Goal: Information Seeking & Learning: Find specific page/section

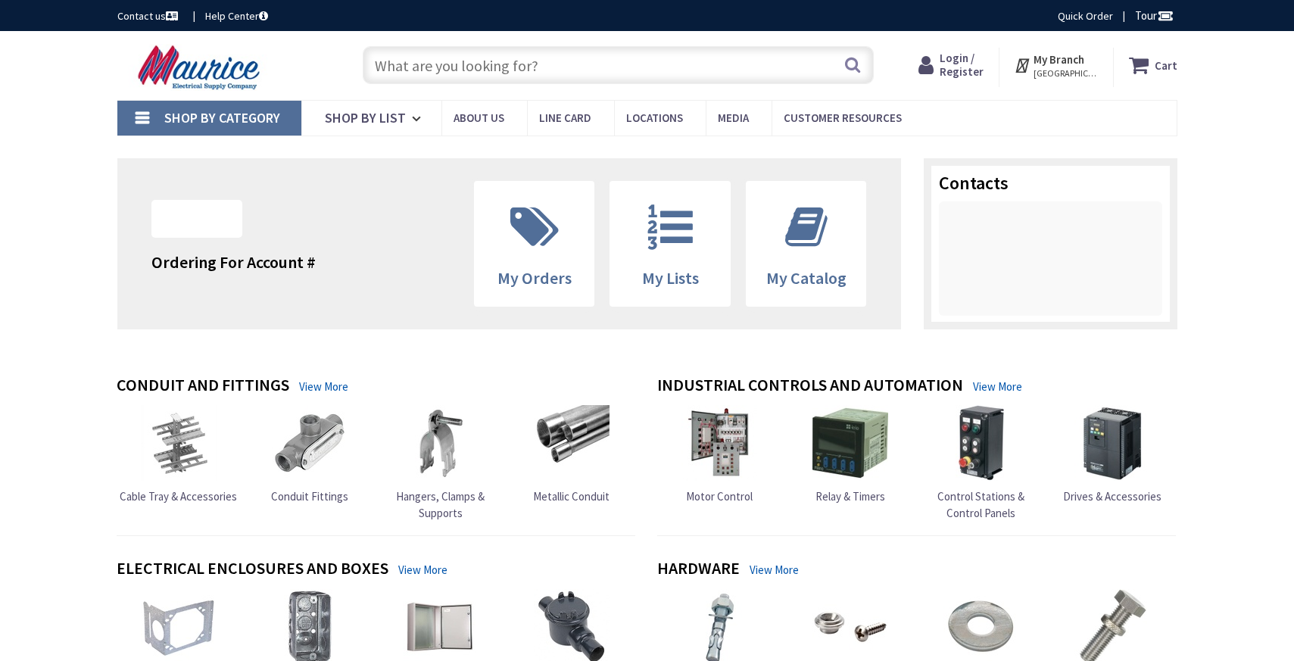
type input "[GEOGRAPHIC_DATA], [GEOGRAPHIC_DATA]"
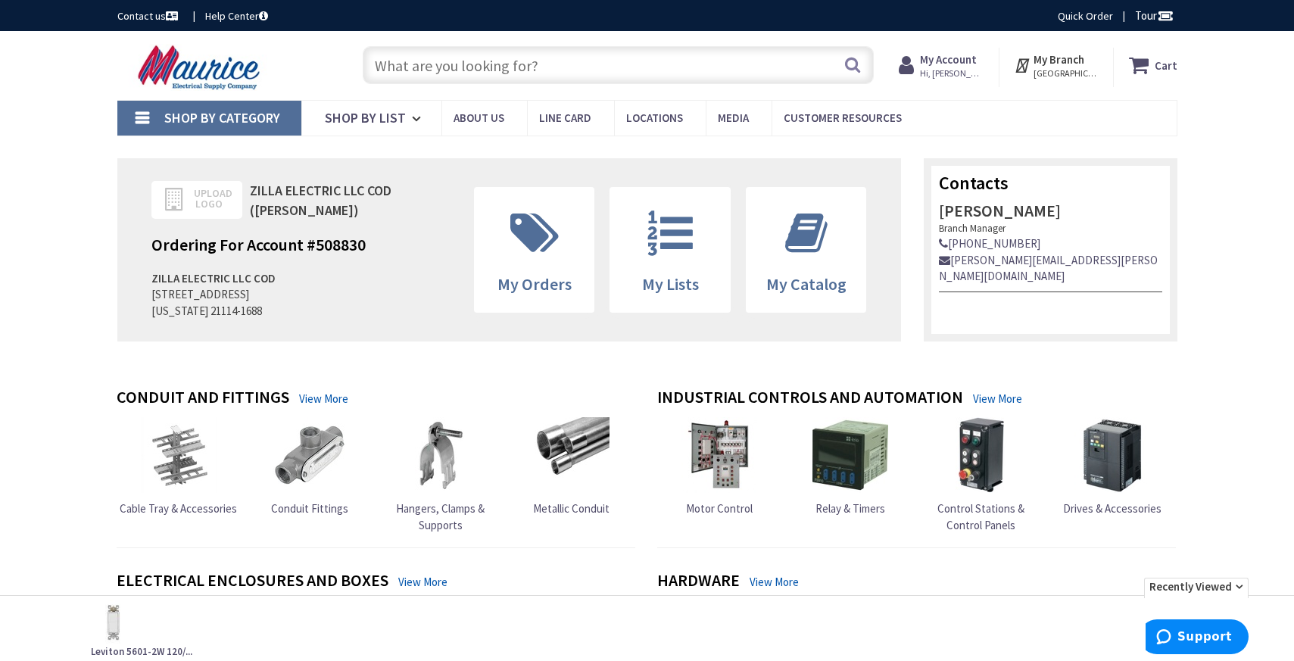
click at [476, 70] on input "text" at bounding box center [618, 65] width 511 height 38
click at [961, 76] on span "Hi, [PERSON_NAME]" at bounding box center [952, 73] width 64 height 12
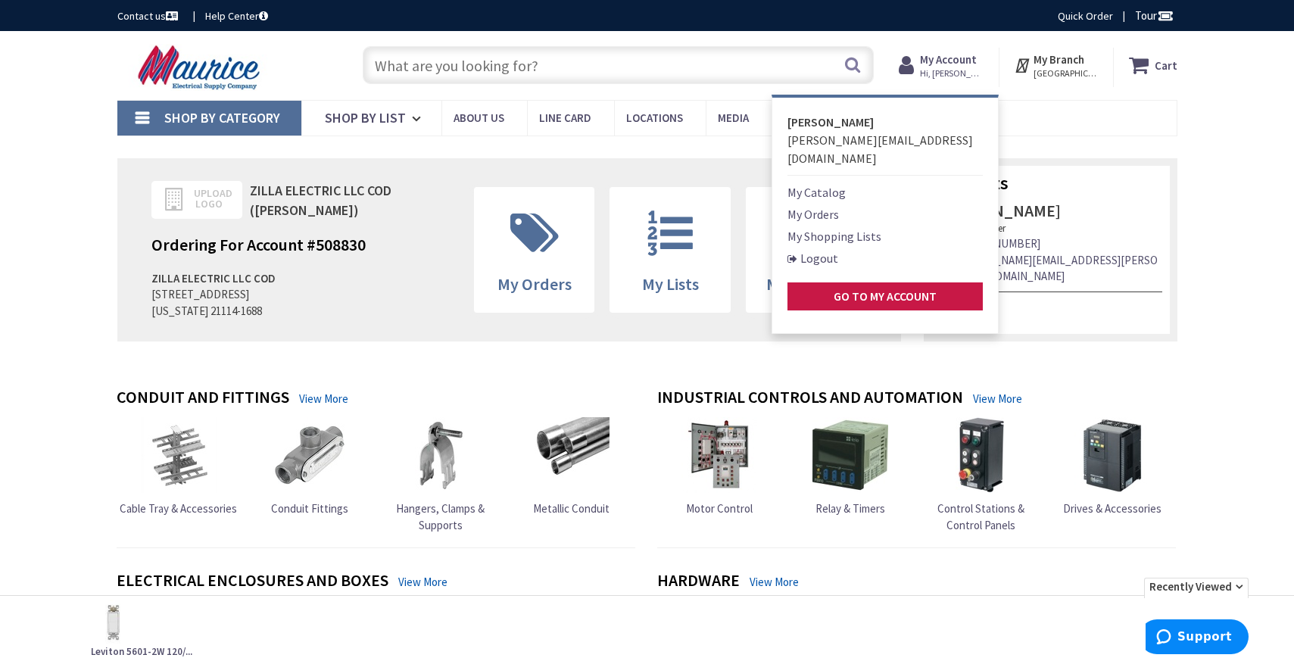
click at [815, 205] on link "My Orders" at bounding box center [812, 214] width 51 height 18
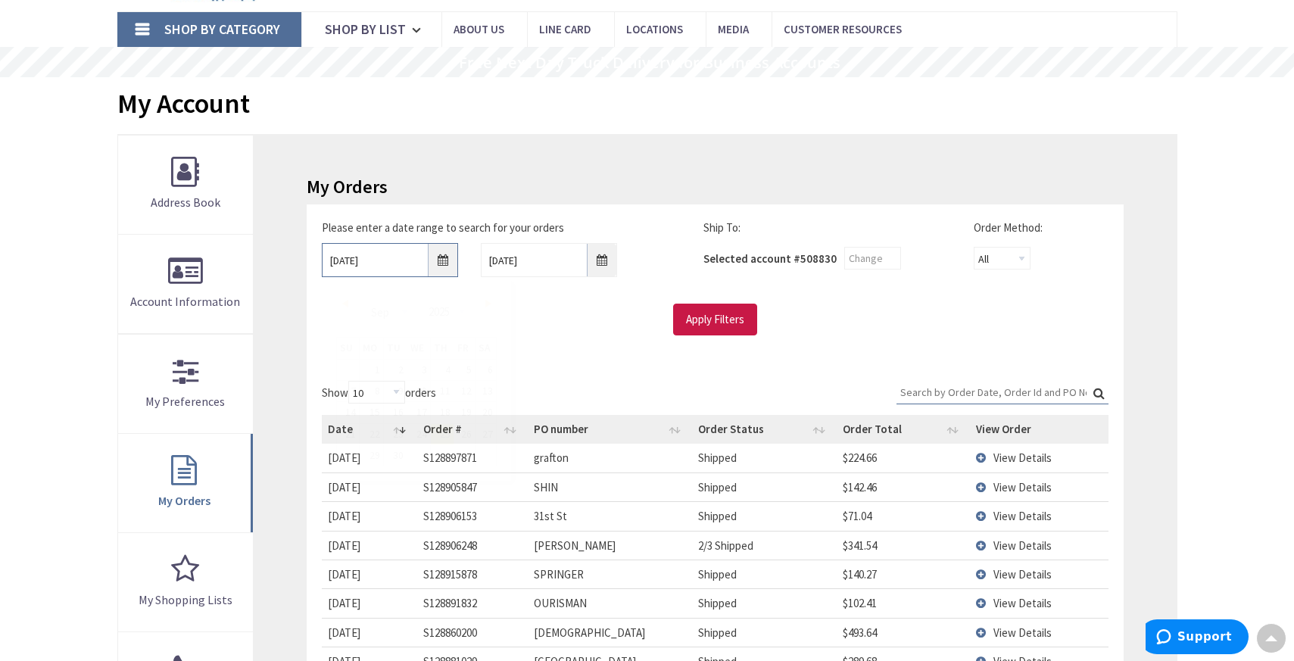
click at [391, 260] on input "9/25/2025" at bounding box center [390, 260] width 136 height 34
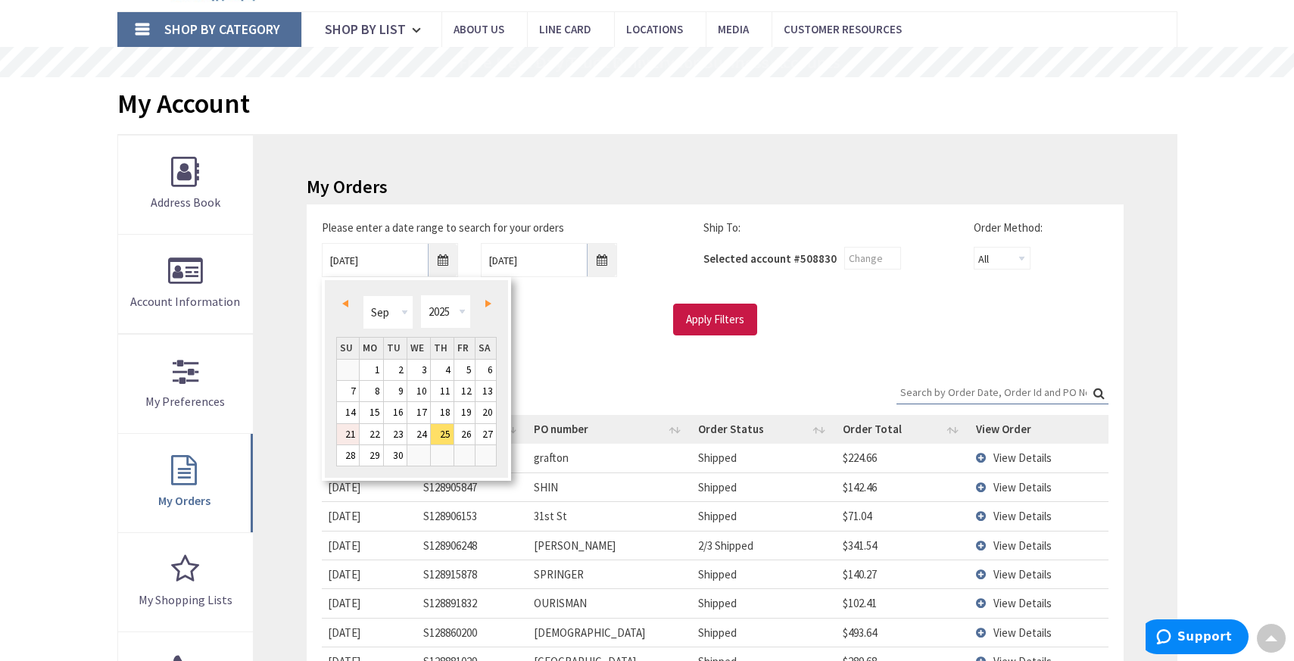
click at [351, 433] on link "21" at bounding box center [348, 434] width 22 height 20
type input "09/21/2025"
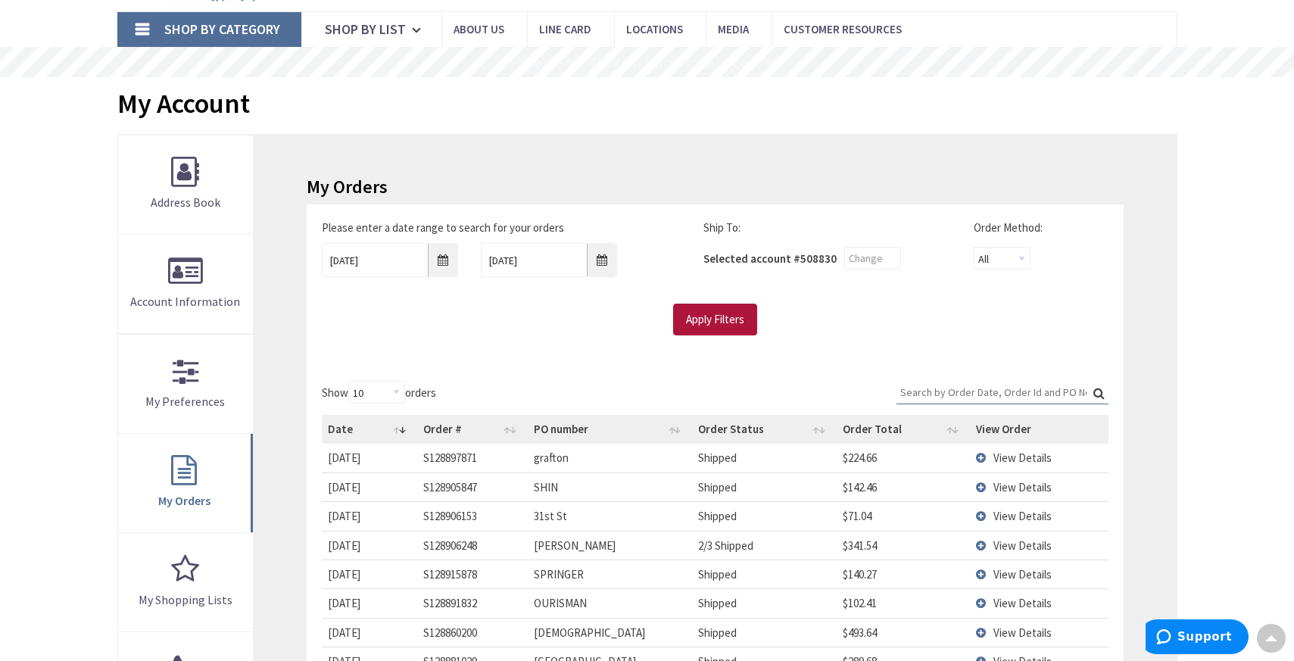
click at [712, 330] on input "Apply Filters" at bounding box center [715, 320] width 84 height 32
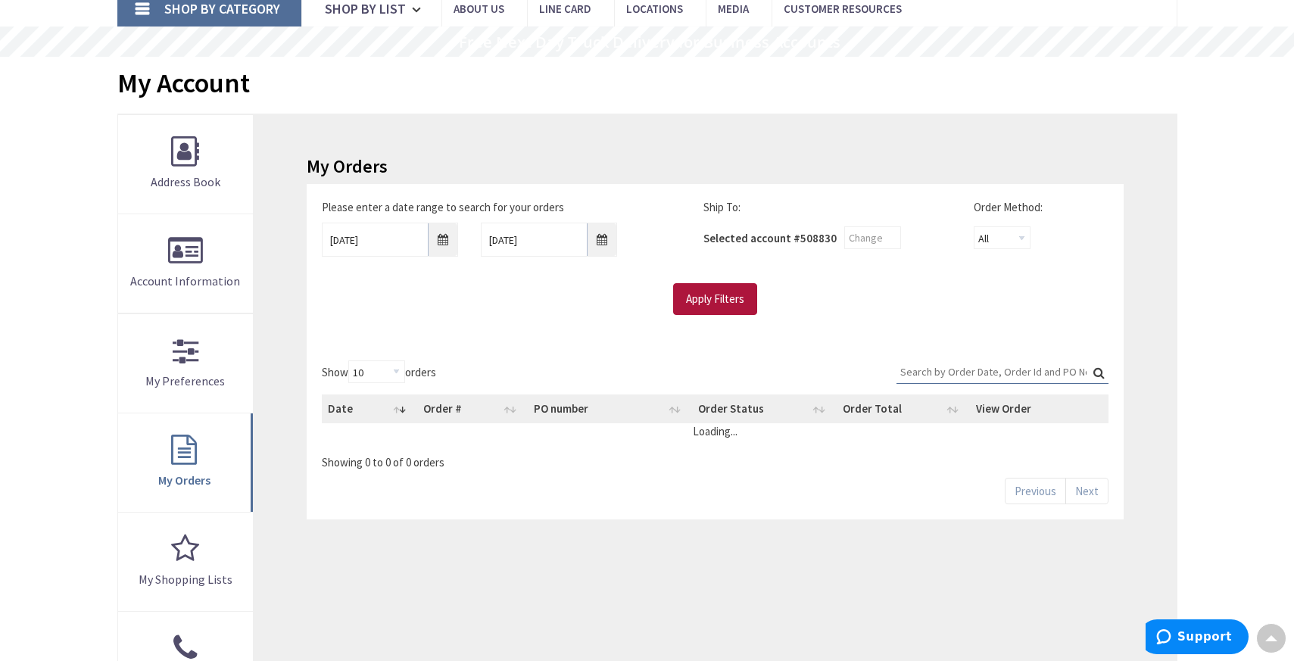
scroll to position [117, 0]
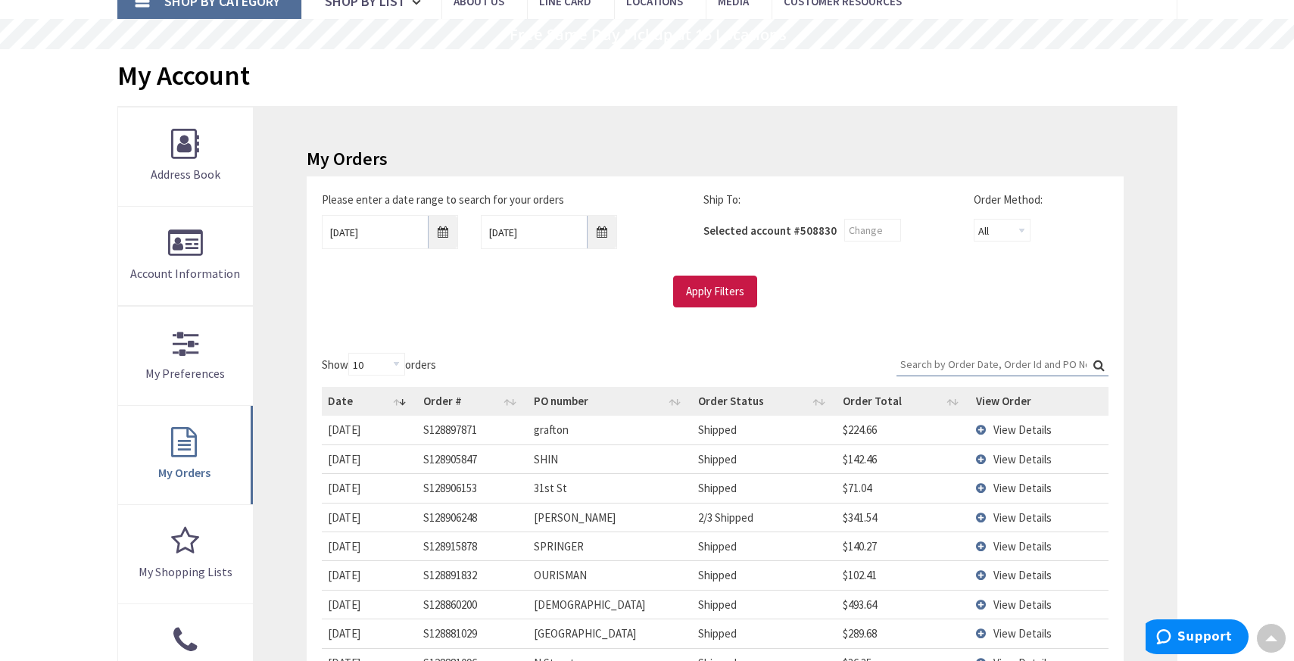
click at [982, 428] on td "View Details" at bounding box center [1039, 430] width 138 height 28
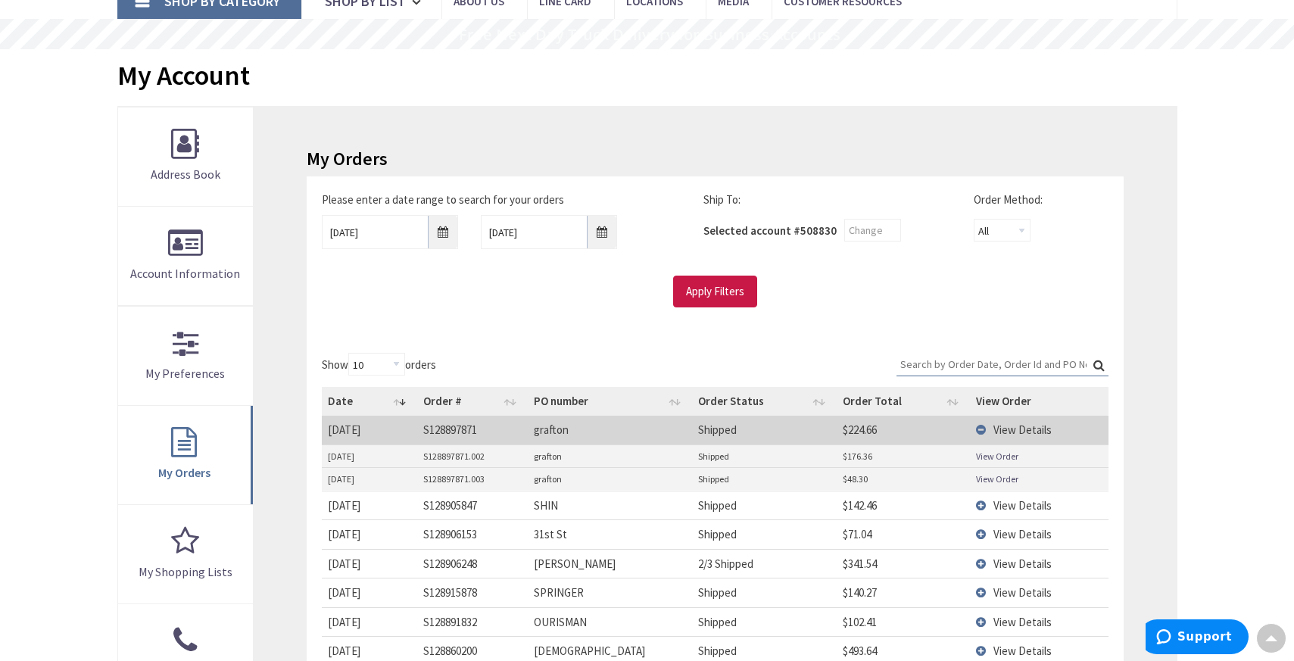
click at [991, 459] on link "View Order" at bounding box center [997, 456] width 42 height 13
click at [990, 478] on link "View Order" at bounding box center [997, 478] width 42 height 13
click at [990, 427] on td "View Details" at bounding box center [1039, 430] width 138 height 28
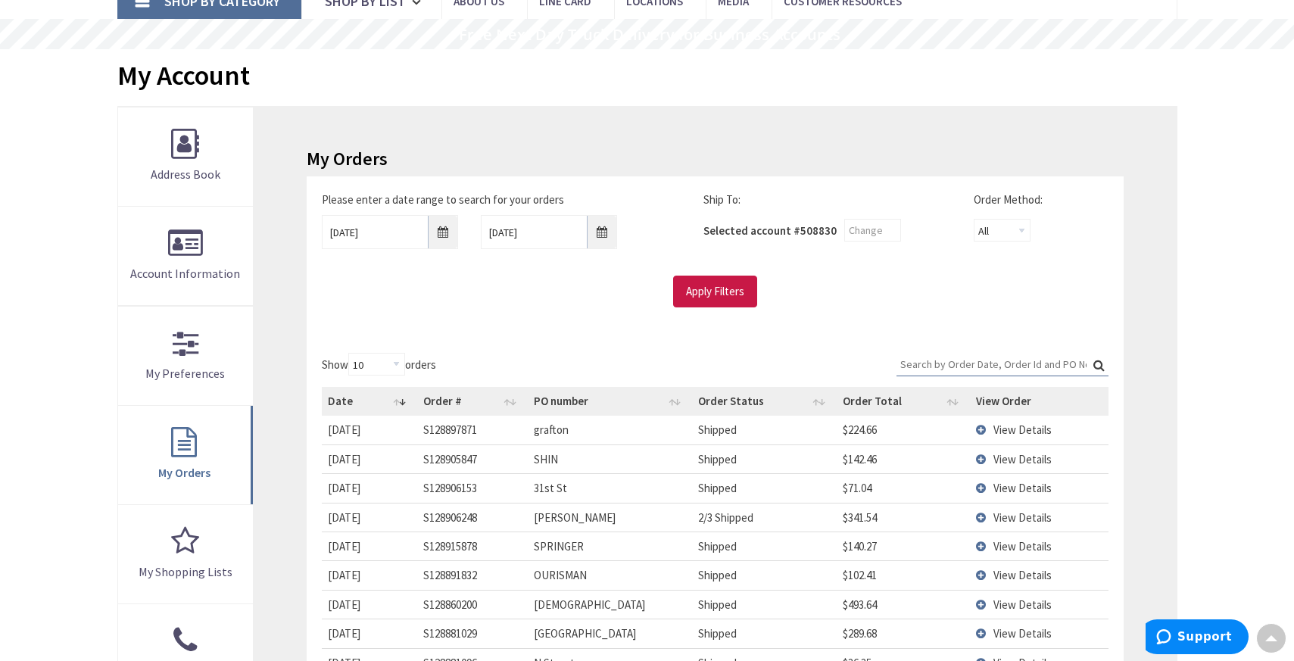
scroll to position [138, 0]
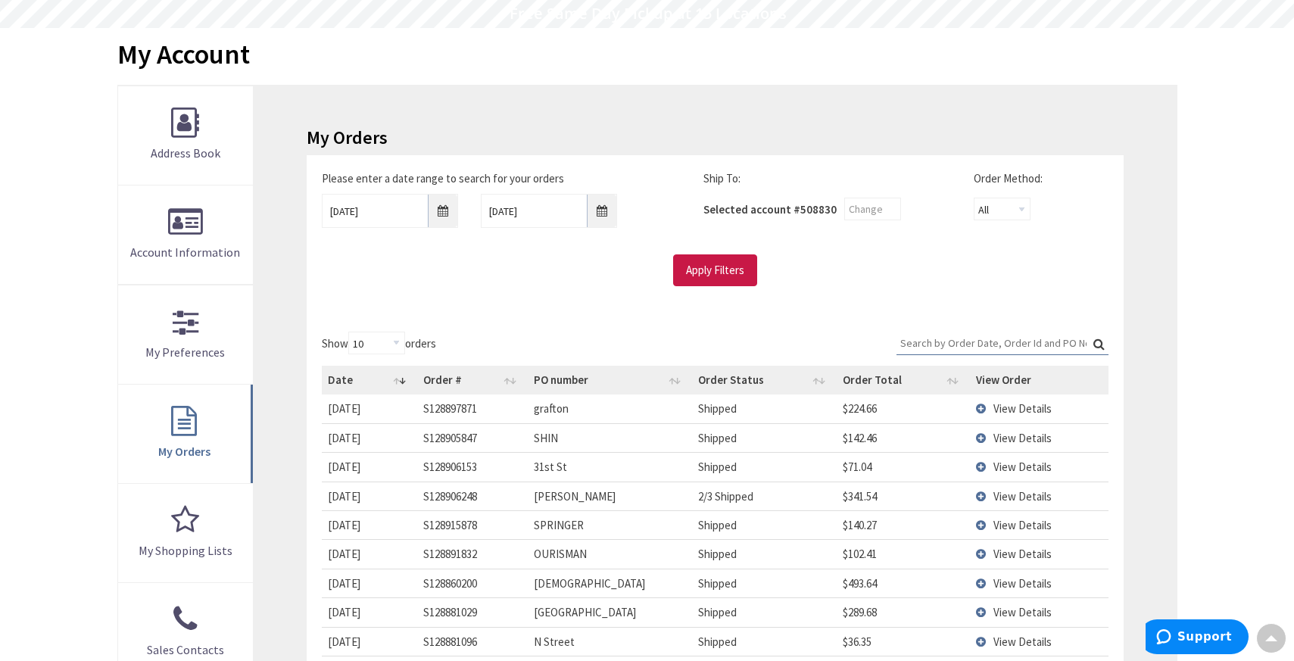
click at [1028, 495] on span "View Details" at bounding box center [1022, 496] width 58 height 14
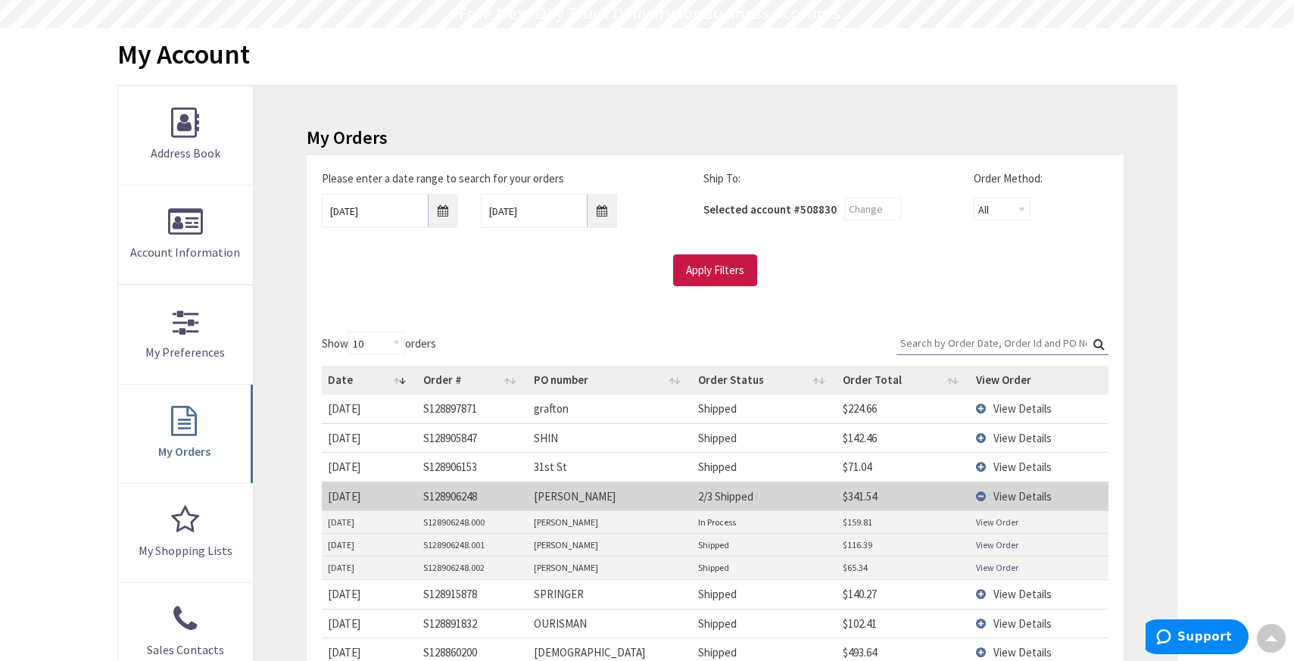
click at [994, 568] on link "View Order" at bounding box center [997, 567] width 42 height 13
click at [986, 543] on link "View Order" at bounding box center [997, 544] width 42 height 13
click at [986, 521] on link "View Order" at bounding box center [997, 521] width 42 height 13
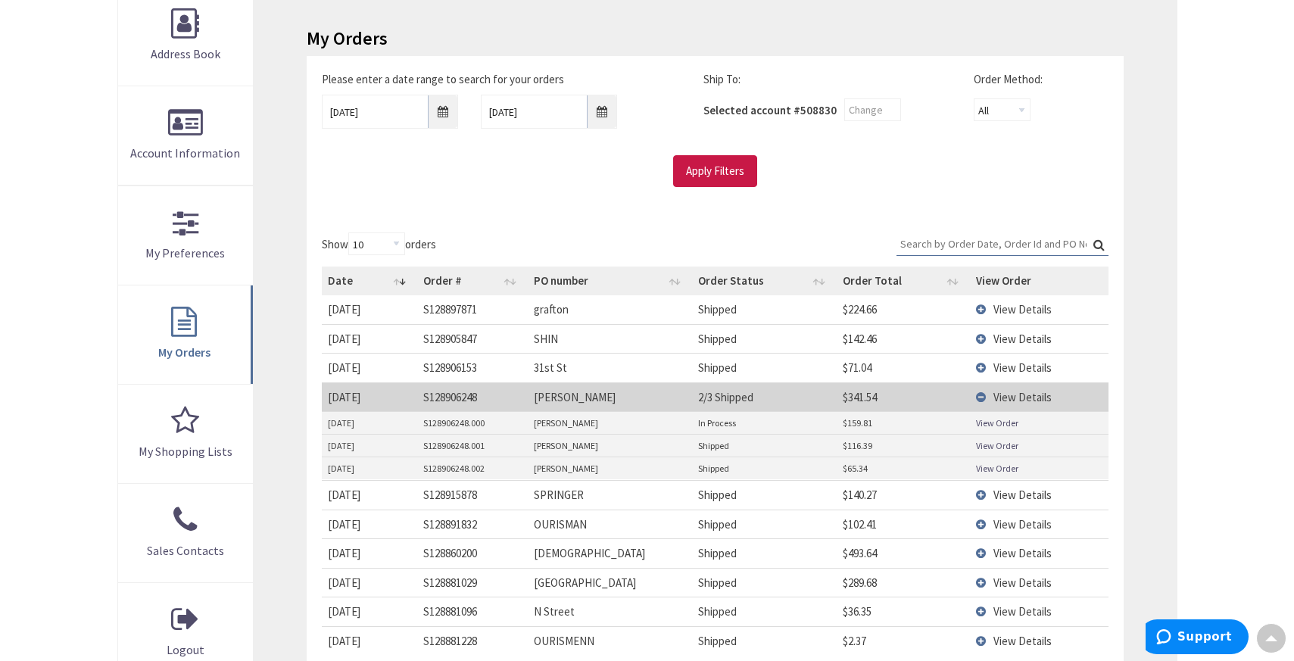
scroll to position [243, 0]
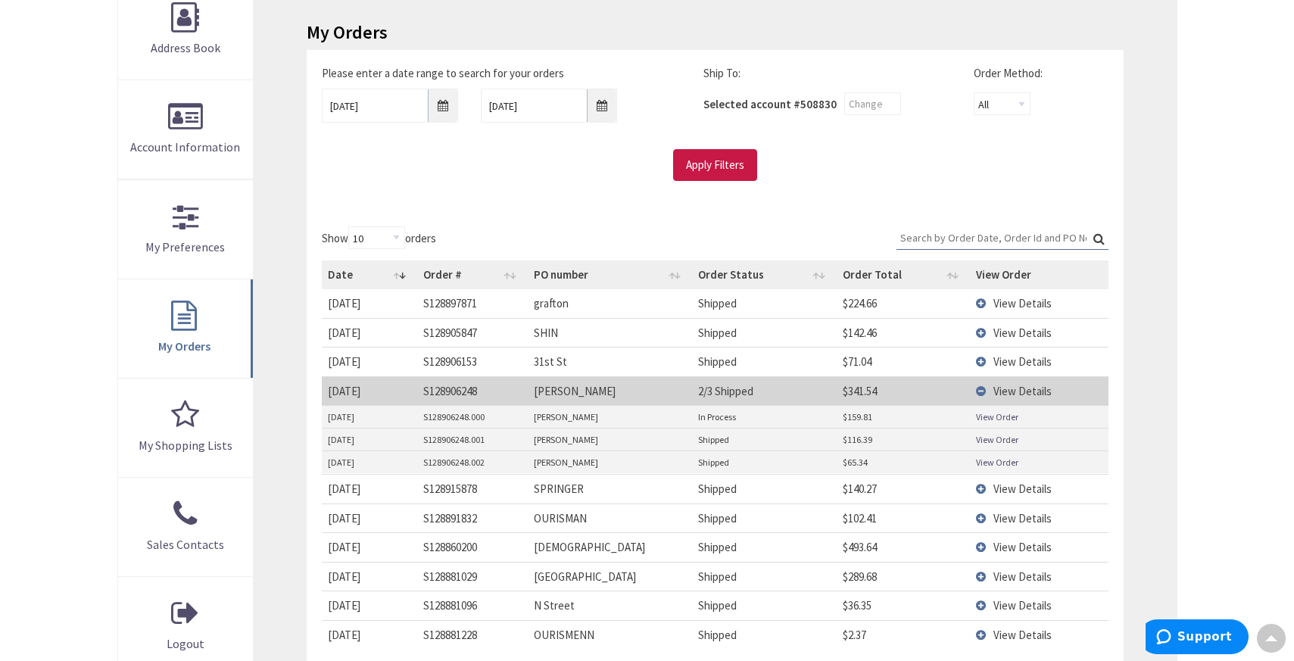
click at [982, 304] on td "View Details" at bounding box center [1039, 303] width 138 height 28
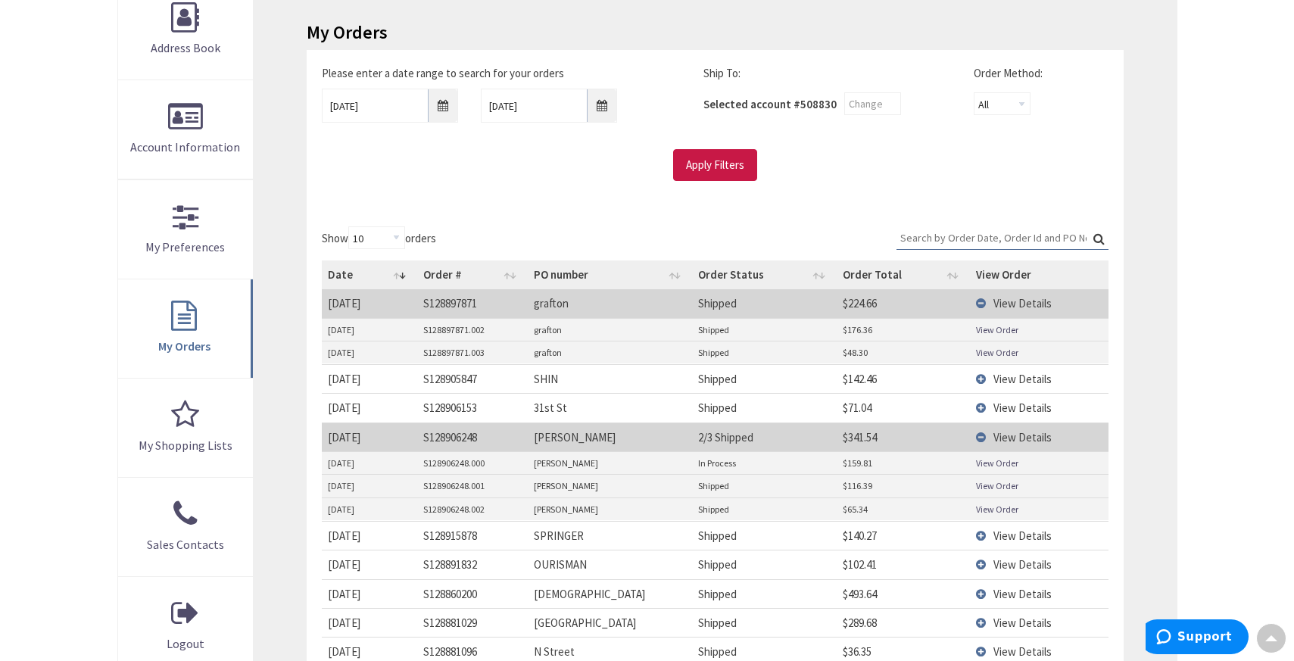
click at [982, 304] on td "View Details" at bounding box center [1039, 303] width 138 height 28
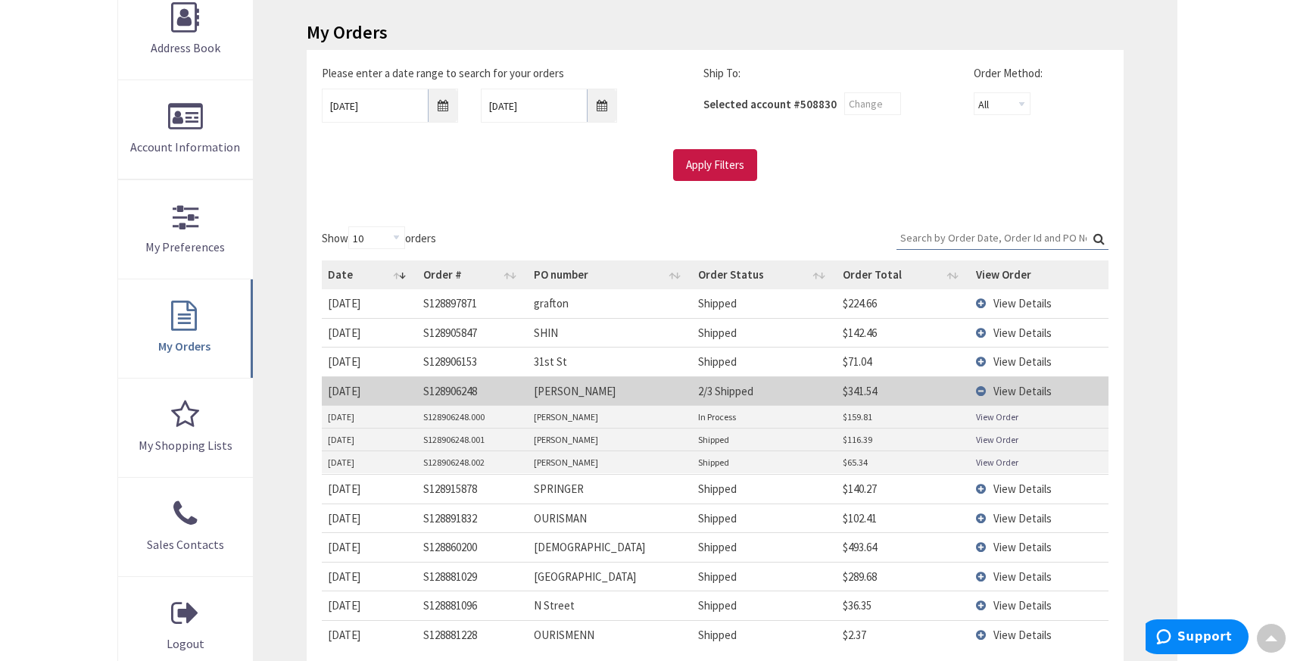
click at [982, 394] on td "View Details" at bounding box center [1039, 390] width 138 height 29
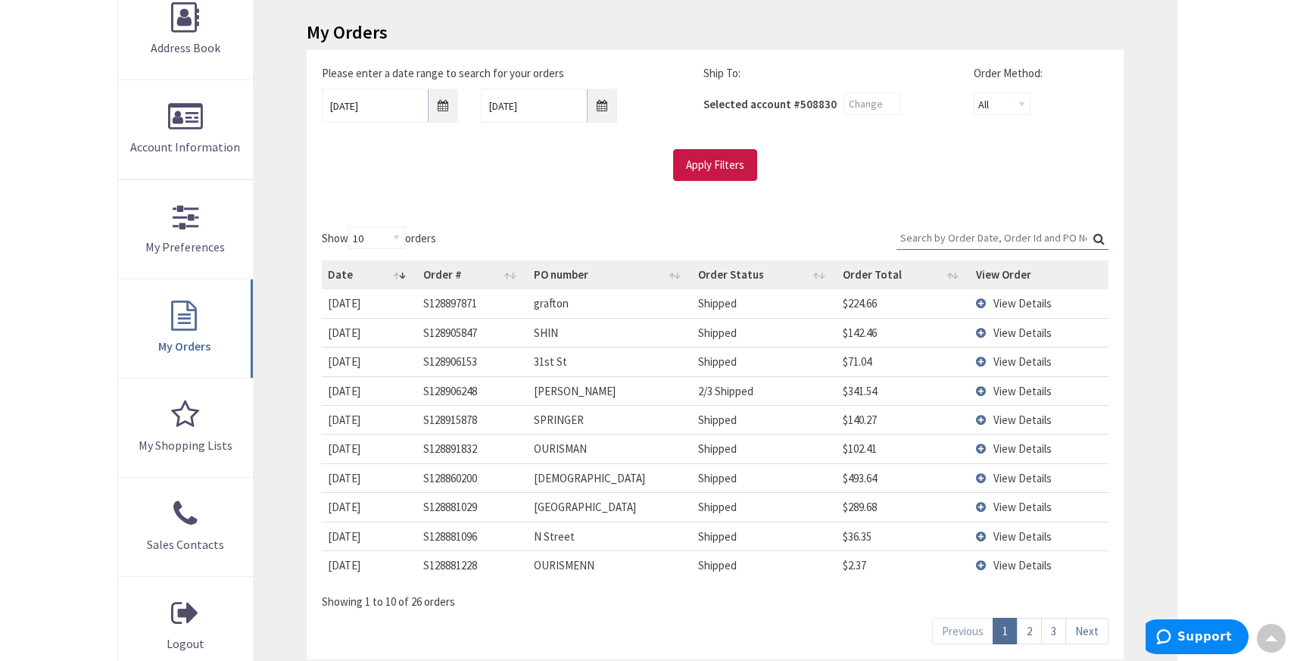
click at [978, 424] on td "View Details" at bounding box center [1039, 419] width 138 height 29
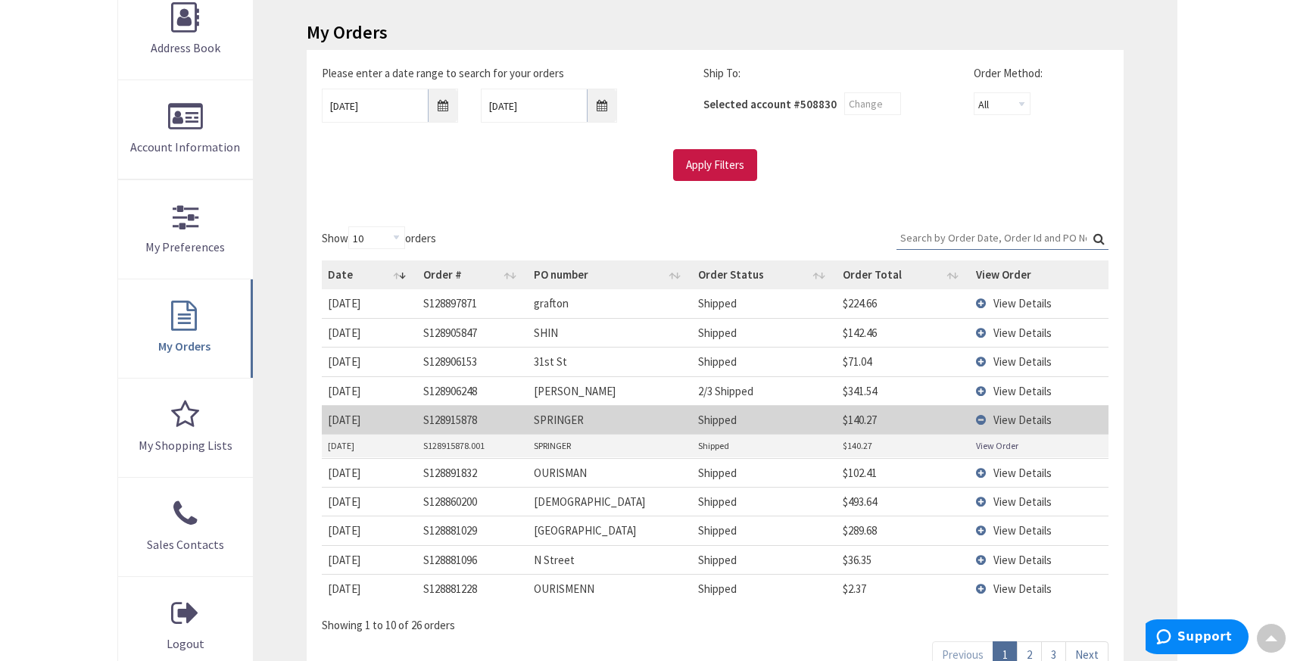
click at [984, 449] on link "View Order" at bounding box center [997, 445] width 42 height 13
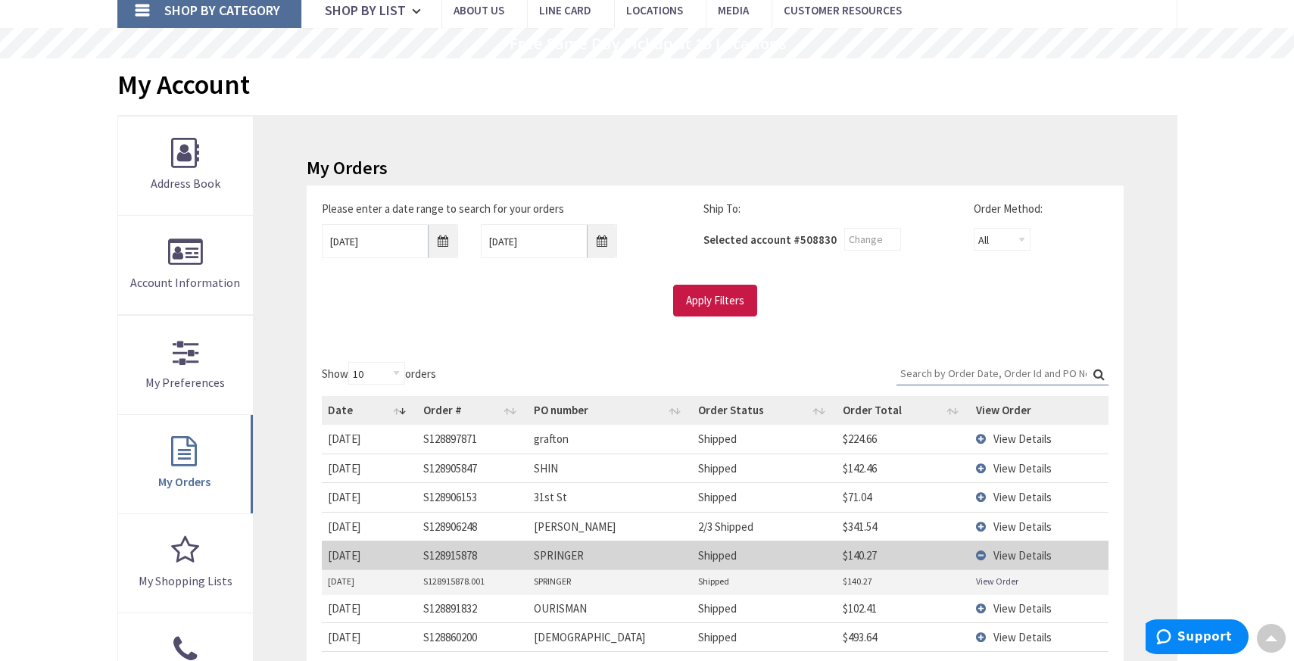
scroll to position [0, 0]
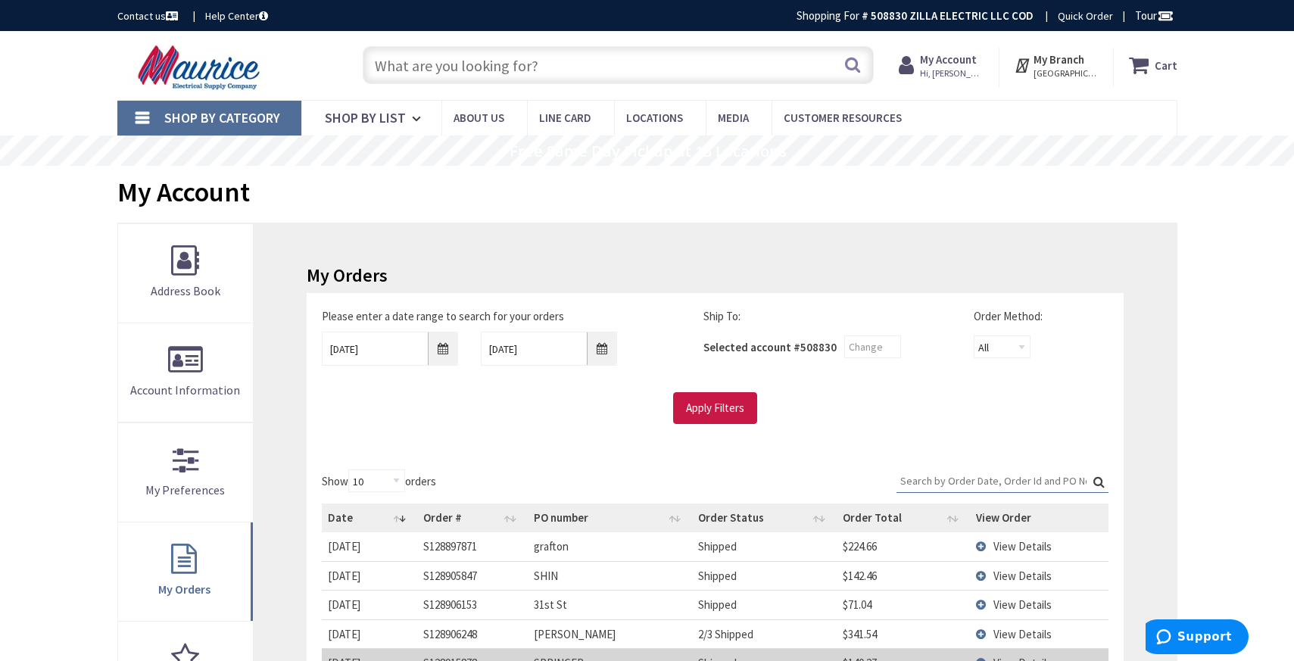
click at [706, 232] on div "My Orders Please enter a date range to search for your orders 09/21/2025 10/2/2…" at bounding box center [715, 596] width 922 height 746
click at [511, 72] on input "text" at bounding box center [618, 65] width 511 height 38
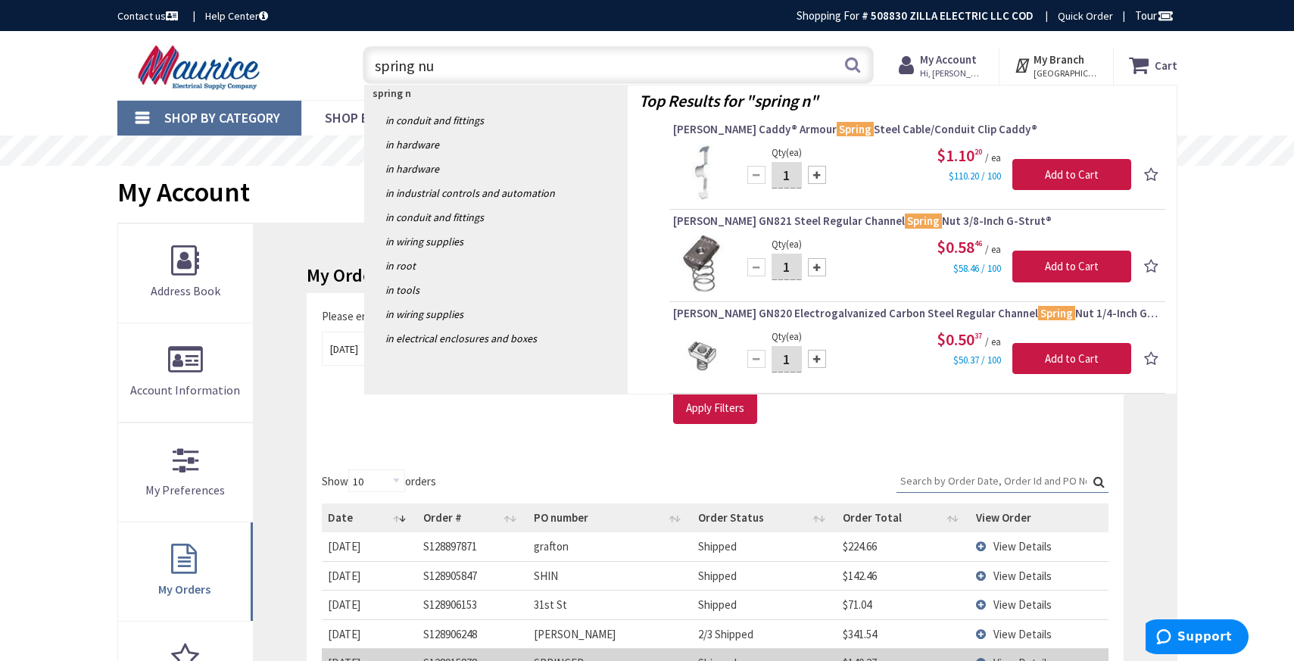
type input "spring nut"
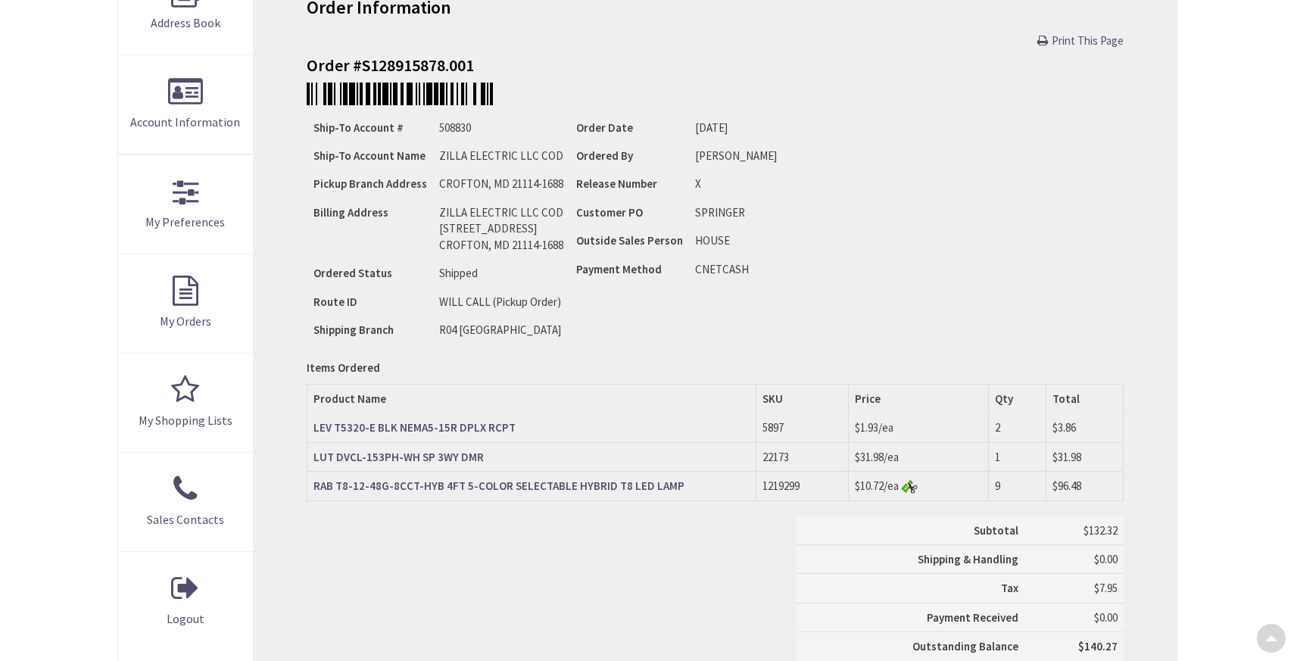
scroll to position [272, 0]
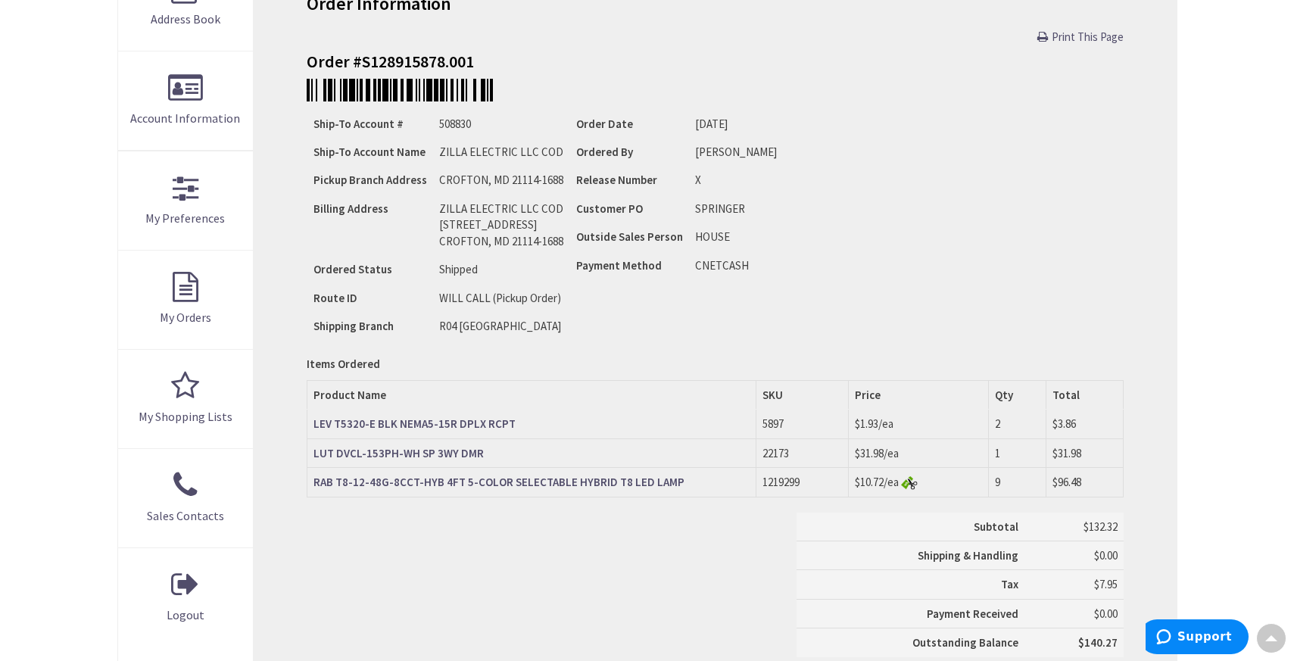
click at [629, 480] on strong "RAB T8-12-48G-8CCT-HYB 4FT 5-COLOR SELECTABLE HYBRID T8 LED LAMP" at bounding box center [498, 482] width 371 height 14
click at [406, 456] on strong "LUT DVCL-153PH-WH SP 3WY DMR" at bounding box center [398, 451] width 170 height 14
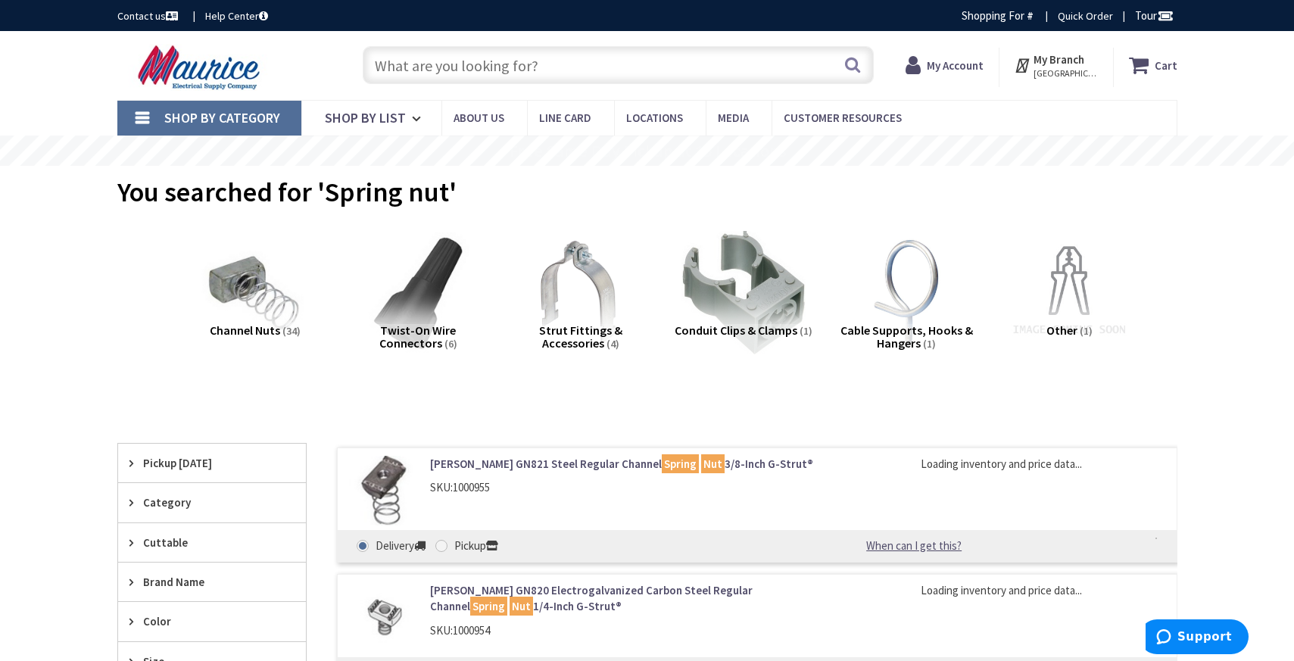
click at [1050, 60] on strong "My Branch" at bounding box center [1058, 59] width 51 height 14
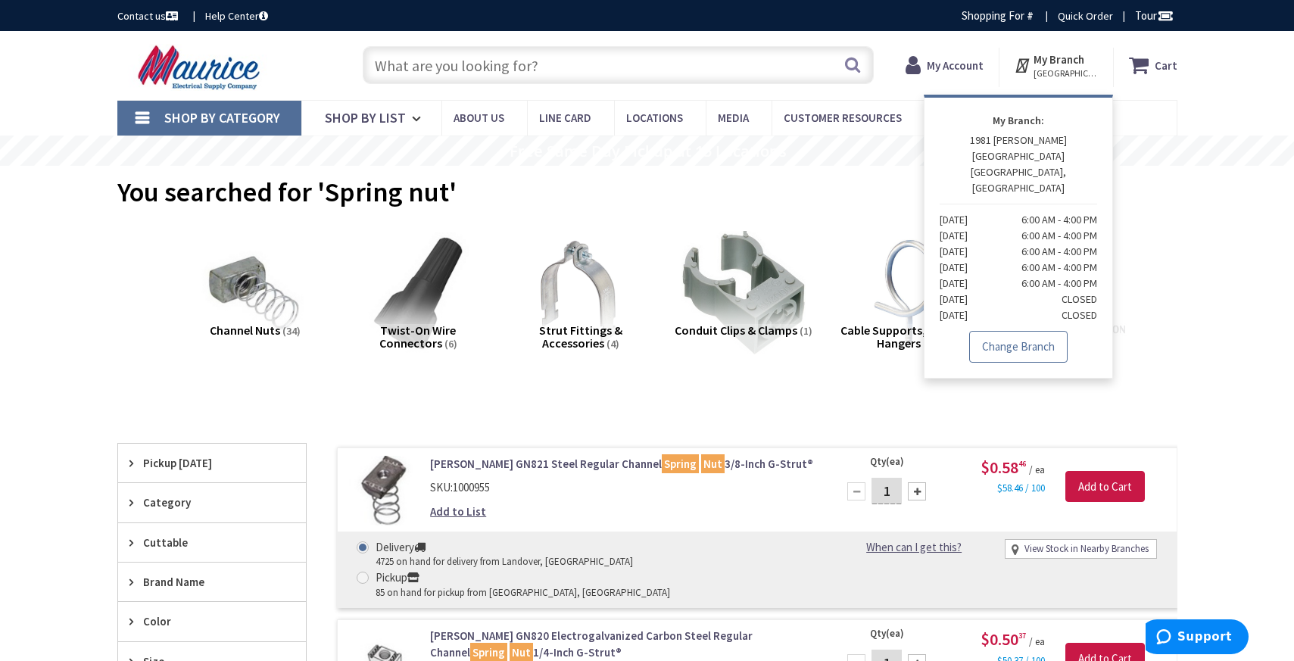
click at [1007, 331] on link "Change Branch" at bounding box center [1018, 347] width 98 height 32
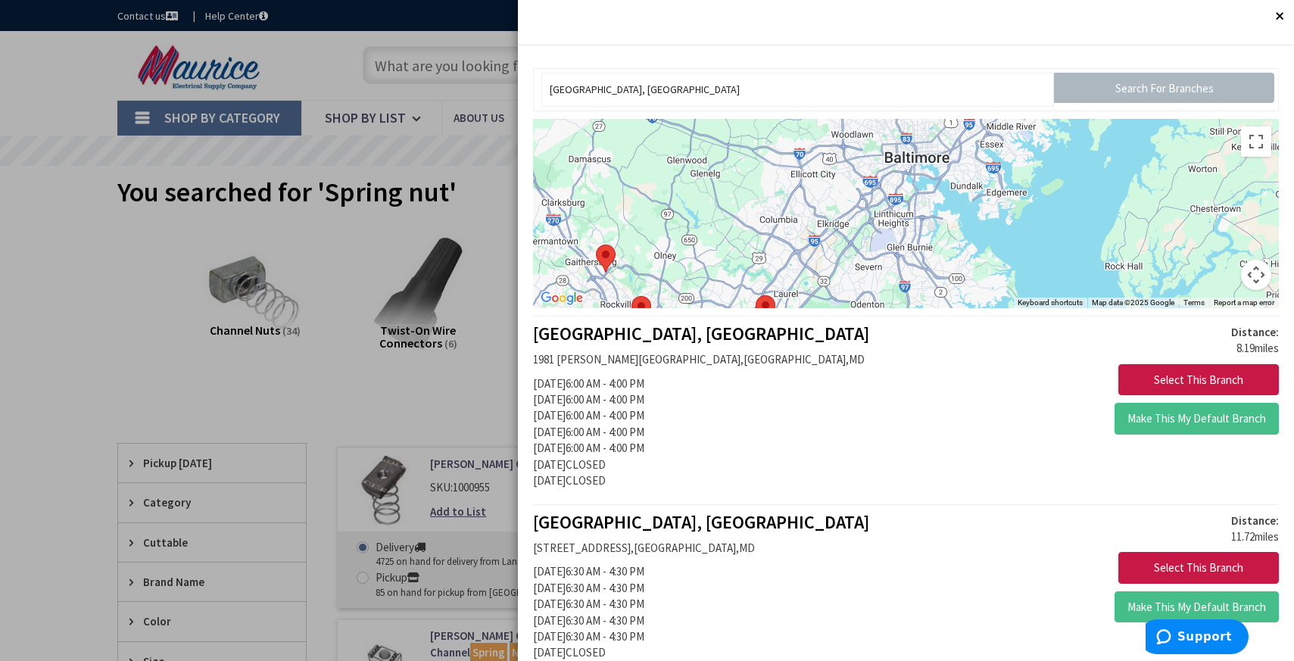
drag, startPoint x: 939, startPoint y: 179, endPoint x: 915, endPoint y: 325, distance: 148.7
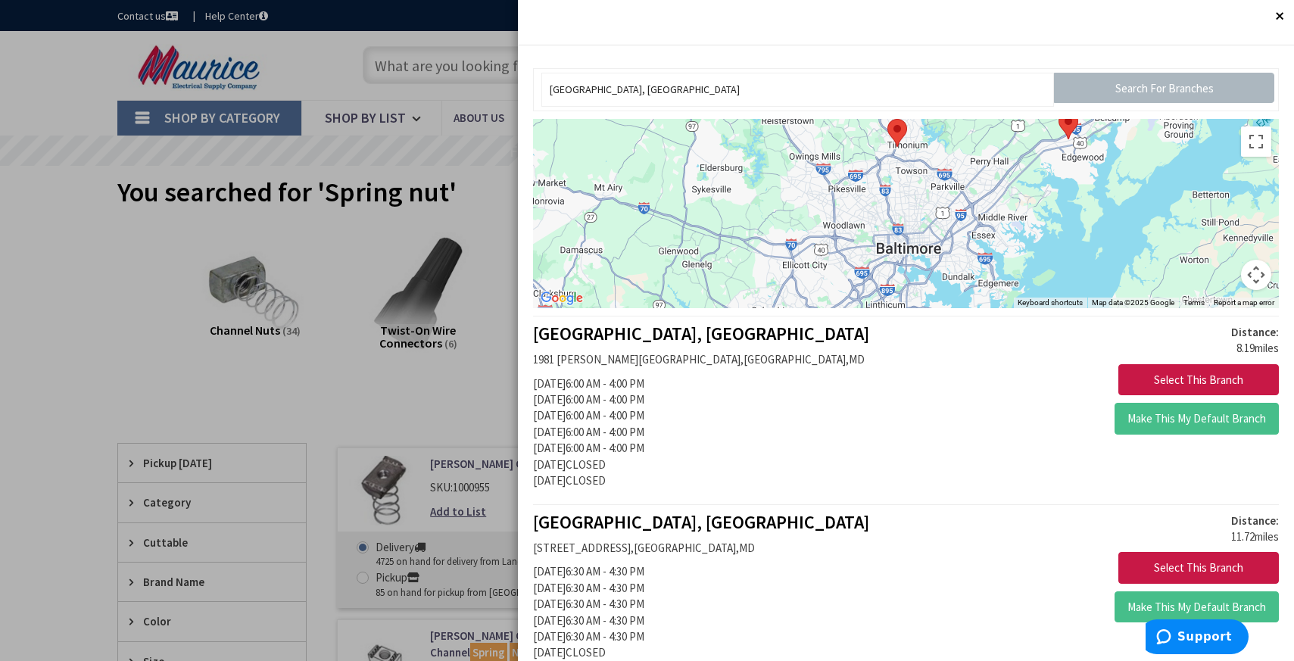
drag, startPoint x: 943, startPoint y: 205, endPoint x: 934, endPoint y: 300, distance: 95.0
click at [934, 300] on div at bounding box center [906, 213] width 746 height 189
click at [886, 121] on area at bounding box center [886, 121] width 0 height 0
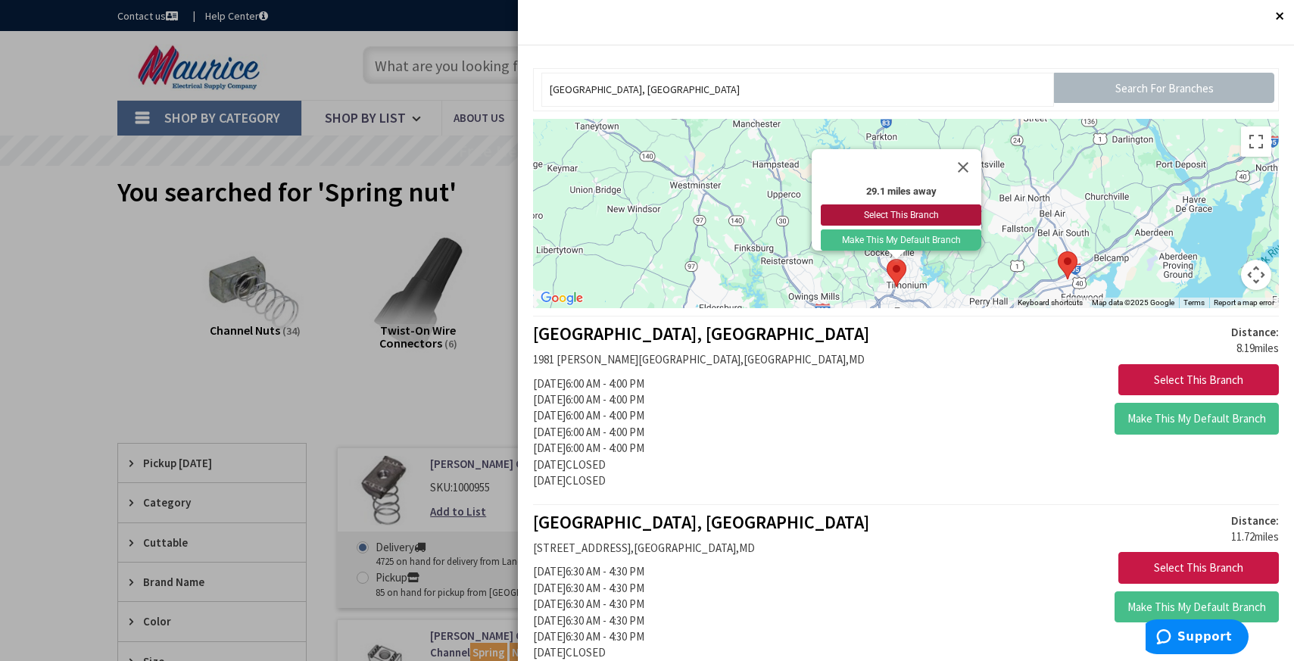
click at [899, 205] on button "Select This Branch" at bounding box center [900, 214] width 160 height 21
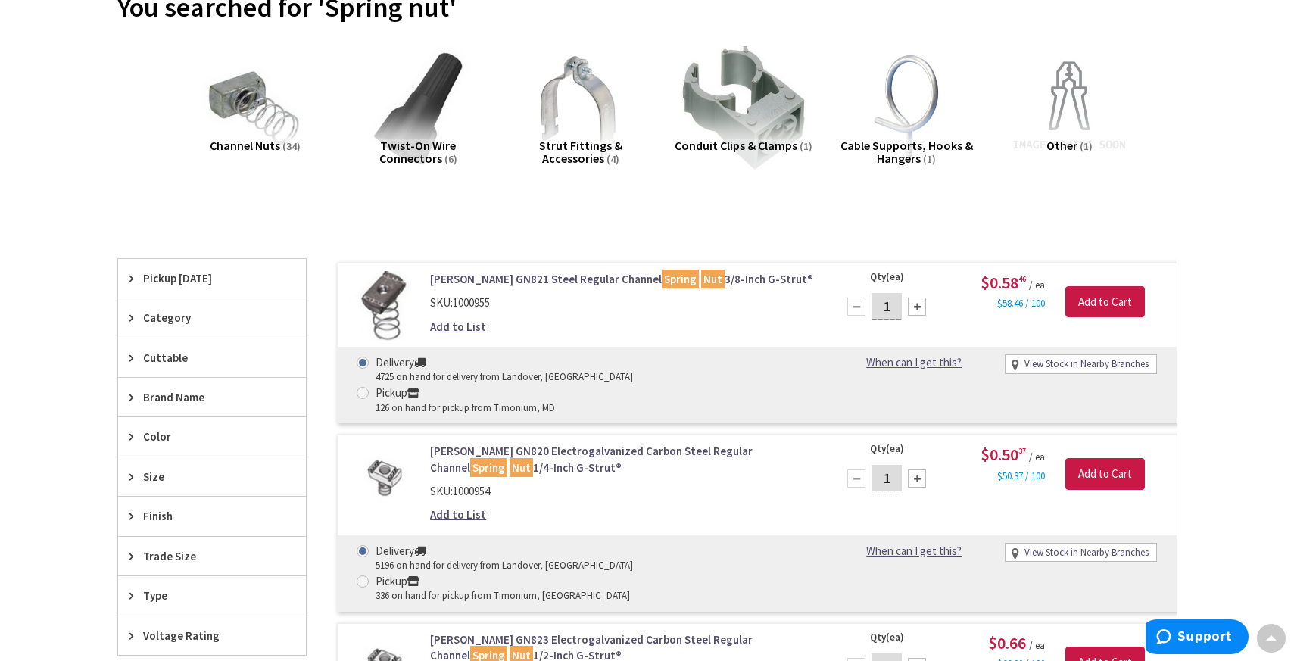
scroll to position [188, 0]
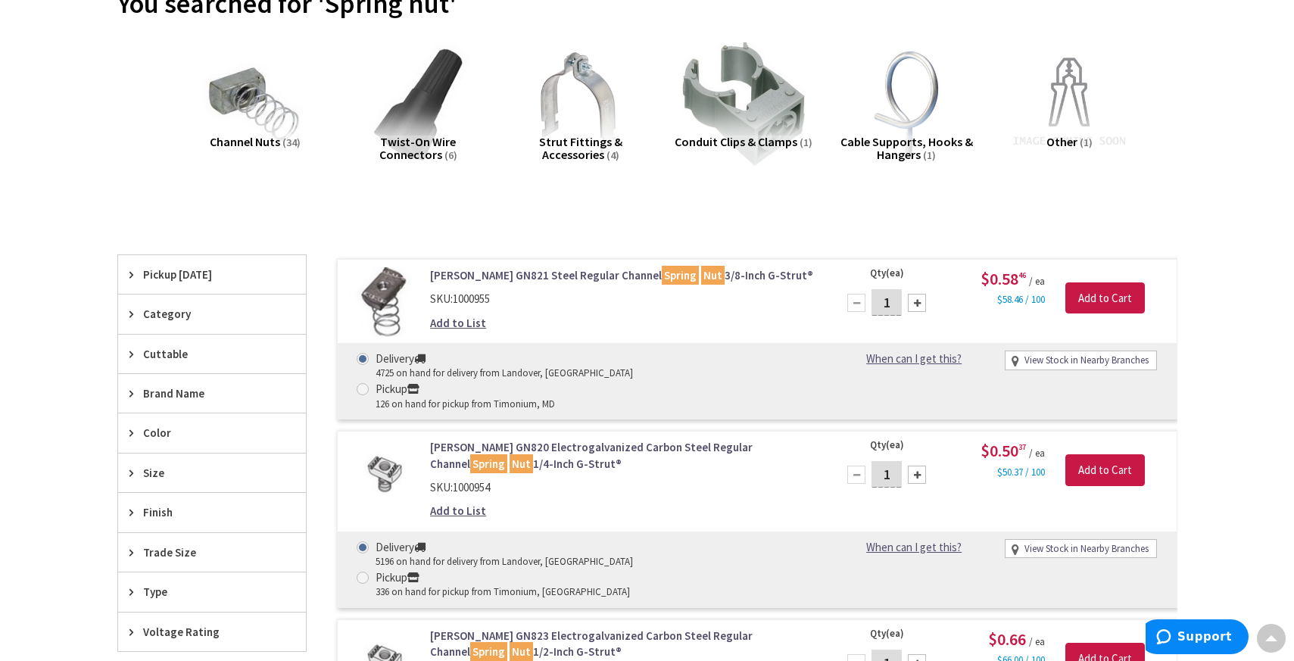
click at [369, 571] on span at bounding box center [363, 577] width 12 height 12
click at [370, 572] on input "Pickup 336 on hand for pickup from Timonium, MD" at bounding box center [365, 577] width 10 height 10
radio input "true"
click at [1200, 392] on main "You searched for 'Spring nut' View Subcategories Channel Nuts (34) Twist-On Wir…" at bounding box center [646, 595] width 1135 height 1237
click at [369, 571] on span at bounding box center [363, 577] width 12 height 12
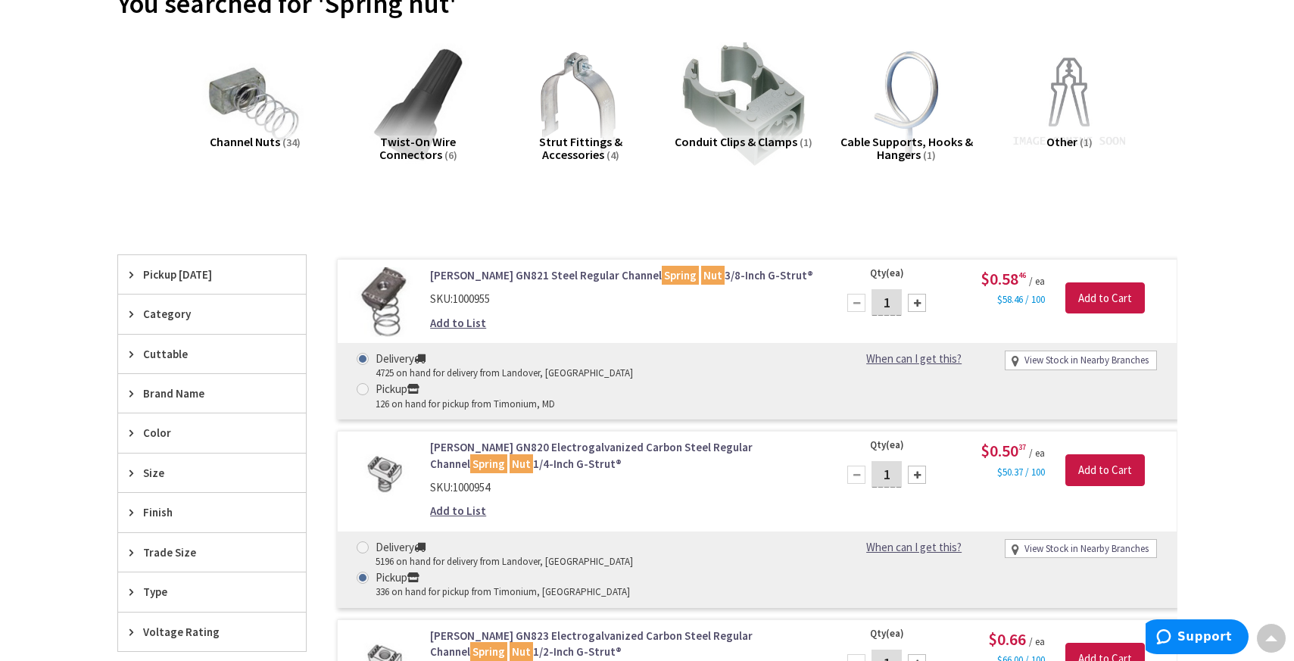
click at [370, 572] on input "Pickup 336 on hand for pickup from Timonium, MD" at bounding box center [365, 577] width 10 height 10
click at [822, 539] on div "Delivery 5196 on hand for delivery from Landover, MD Pickup 336 on hand for pic…" at bounding box center [585, 569] width 481 height 61
click at [1254, 435] on div "Skip to Content Toggle Nav Search Cart My Cart Close" at bounding box center [647, 674] width 1294 height 1662
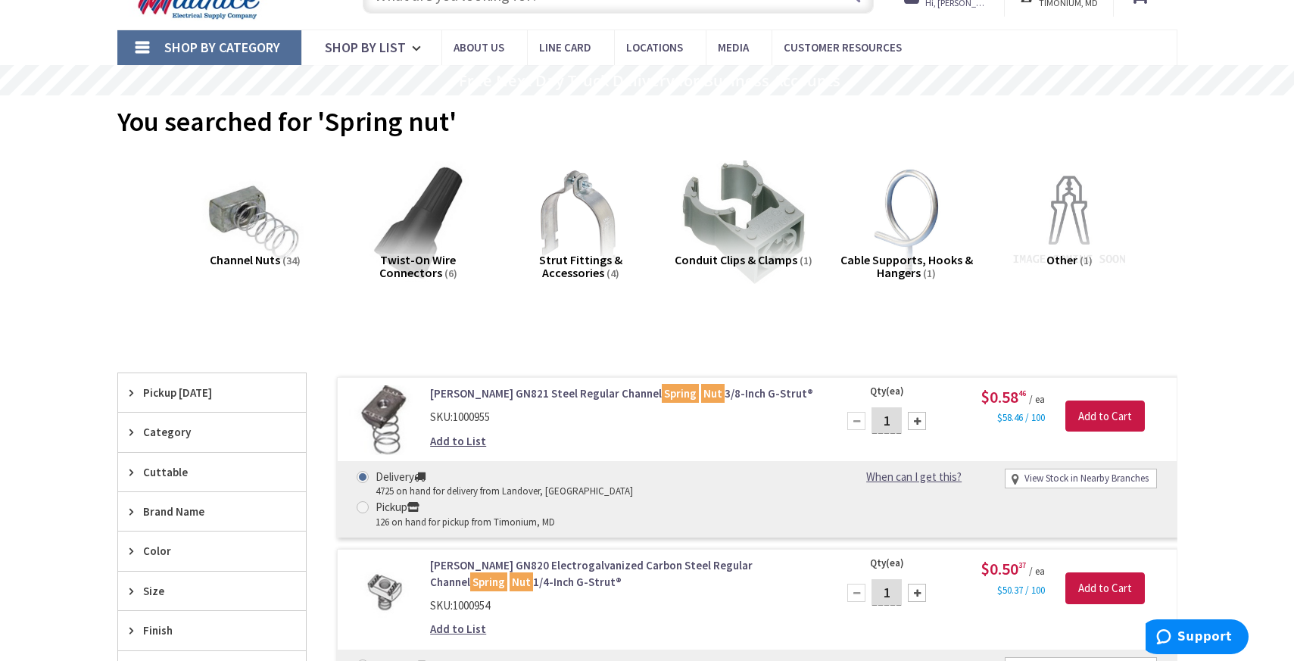
scroll to position [0, 0]
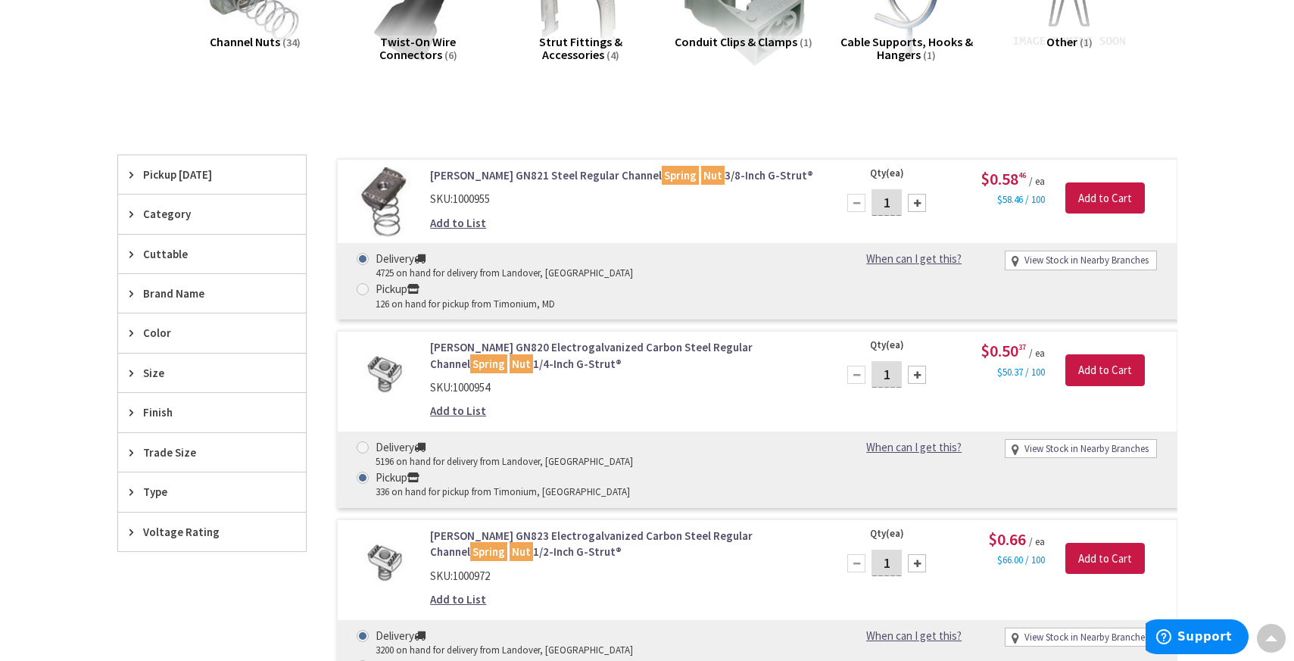
scroll to position [287, 0]
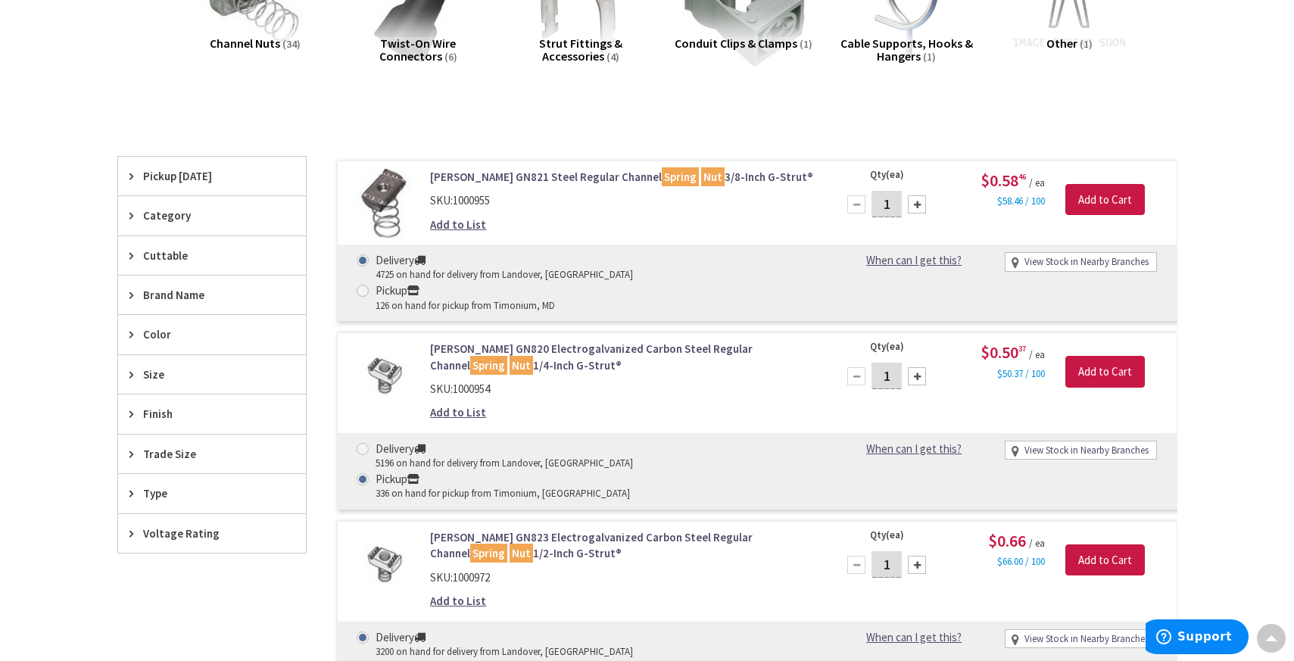
click at [458, 341] on link "Gregory GN820 Electrogalvanized Carbon Steel Regular Channel Spring Nut 1/4-Inc…" at bounding box center [622, 357] width 385 height 33
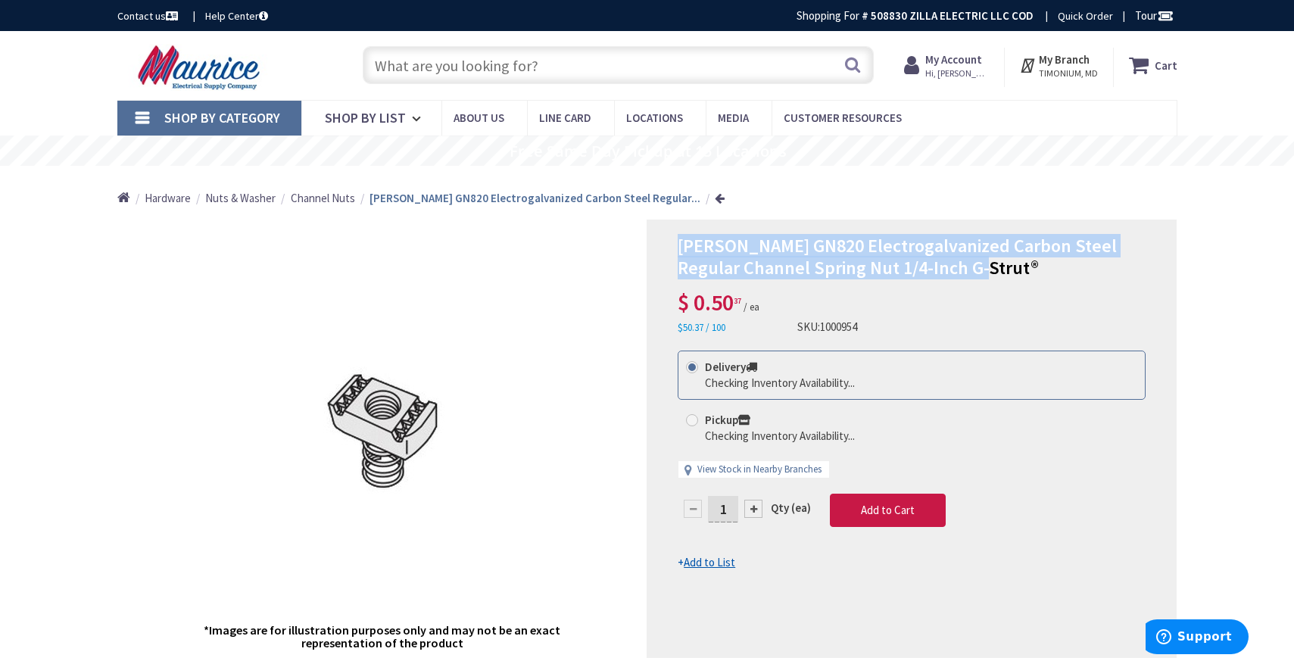
drag, startPoint x: 980, startPoint y: 266, endPoint x: 679, endPoint y: 252, distance: 301.6
click at [679, 252] on h1 "Gregory GN820 Electrogalvanized Carbon Steel Regular Channel Spring Nut 1/4-Inc…" at bounding box center [911, 257] width 468 height 44
copy span "Gregory GN820 Electrogalvanized Carbon Steel Regular Channel Spring Nut 1/4-Inc…"
radio input "true"
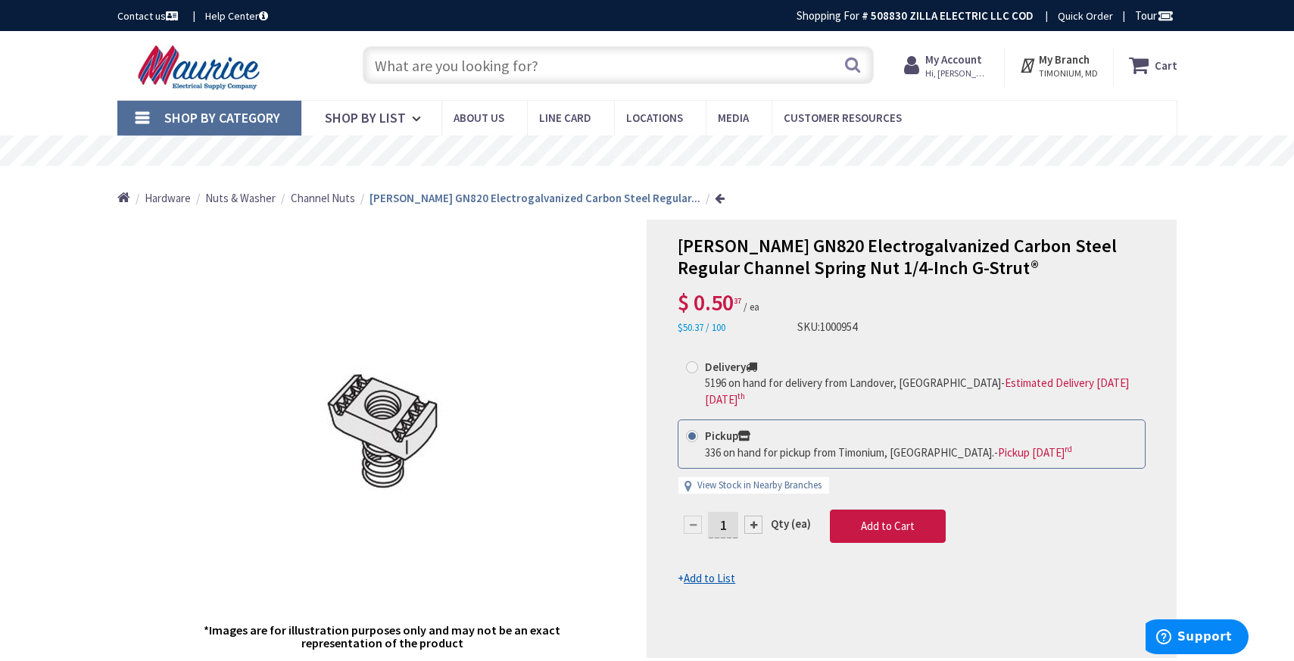
click at [510, 70] on input "text" at bounding box center [618, 65] width 511 height 38
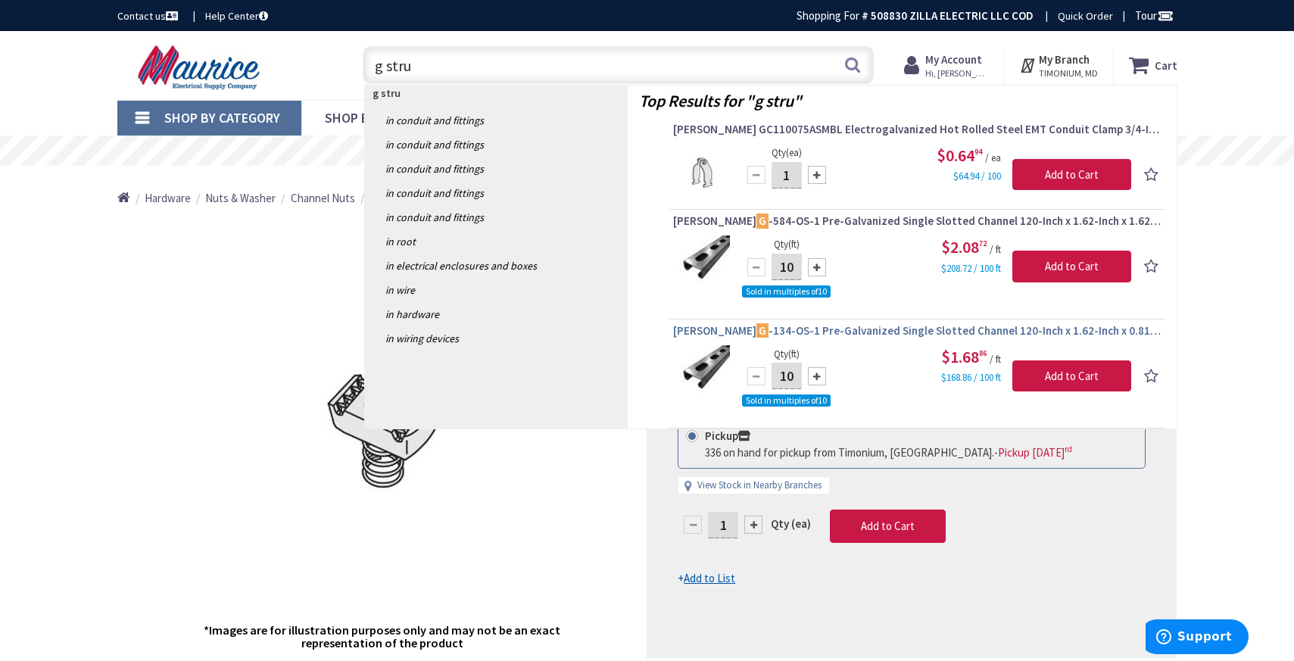
type input "g stru"
click at [947, 334] on span "Gregory G -134-OS-1 Pre-Galvanized Single Slotted Channel 120-Inch x 1.62-Inch …" at bounding box center [917, 330] width 488 height 15
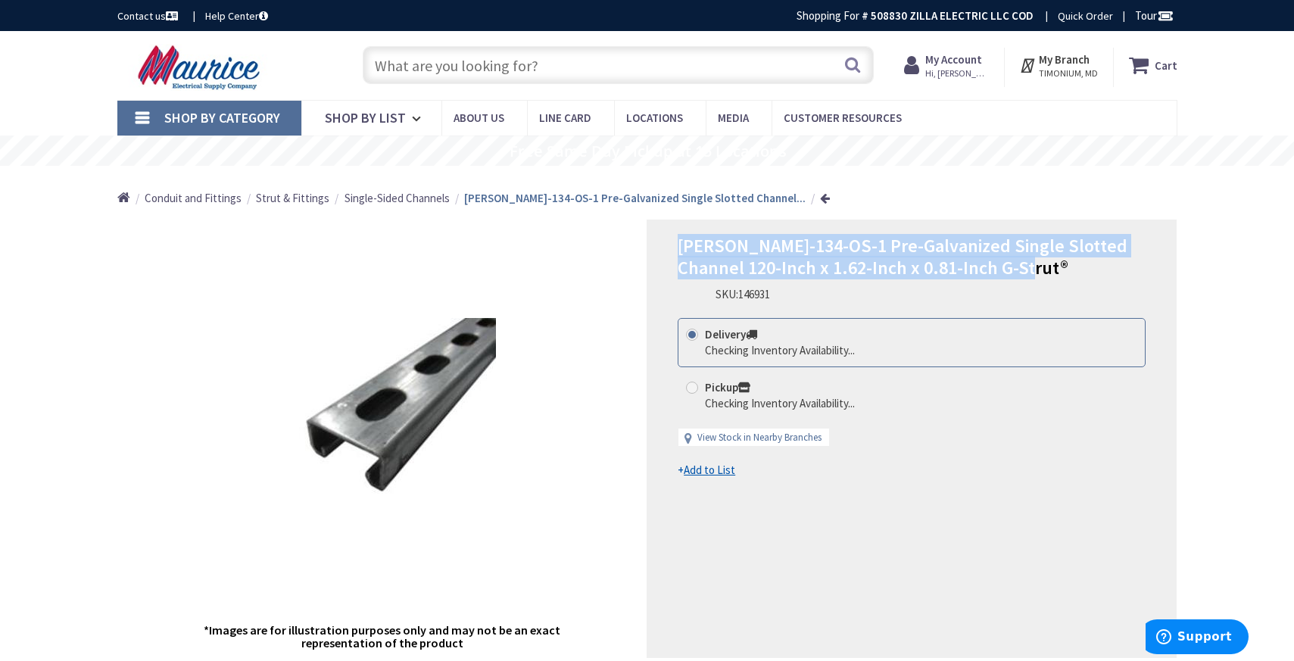
drag, startPoint x: 1000, startPoint y: 265, endPoint x: 669, endPoint y: 251, distance: 331.1
click at [669, 251] on div "[PERSON_NAME]-134-OS-1 Pre-Galvanized Single Slotted Channel 120-Inch x 1.62-In…" at bounding box center [911, 439] width 530 height 438
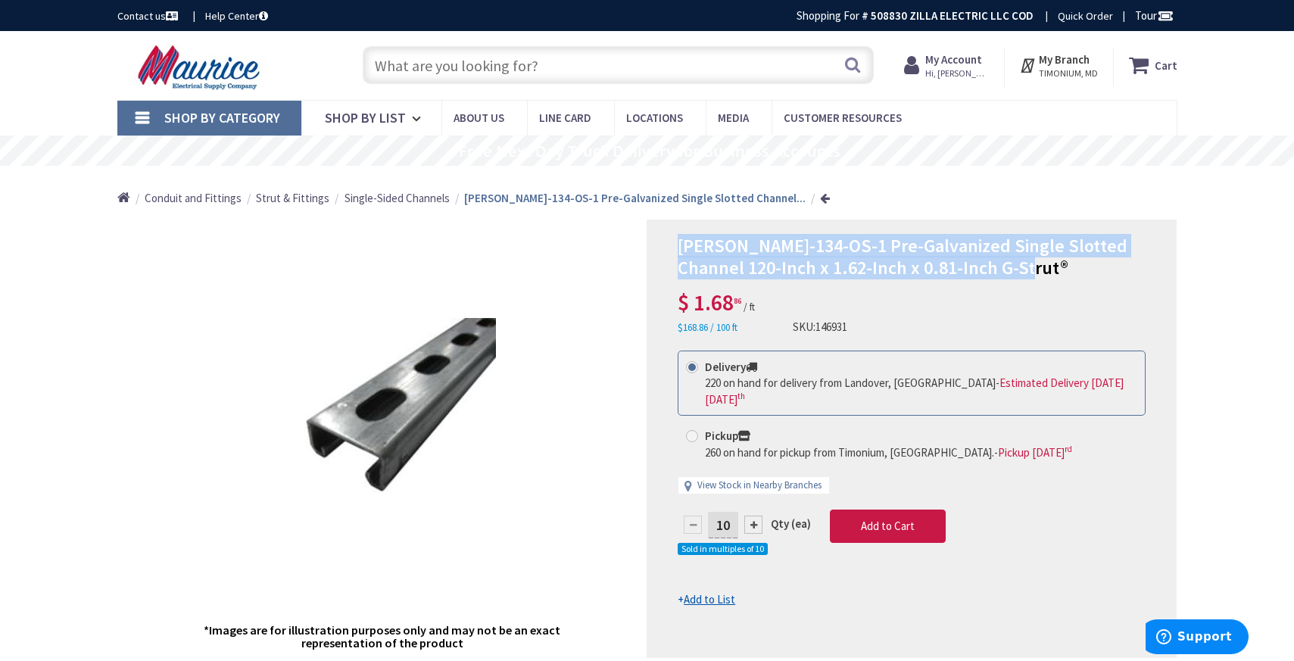
copy span "[PERSON_NAME]-134-OS-1 Pre-Galvanized Single Slotted Channel 120-Inch x 1.62-In…"
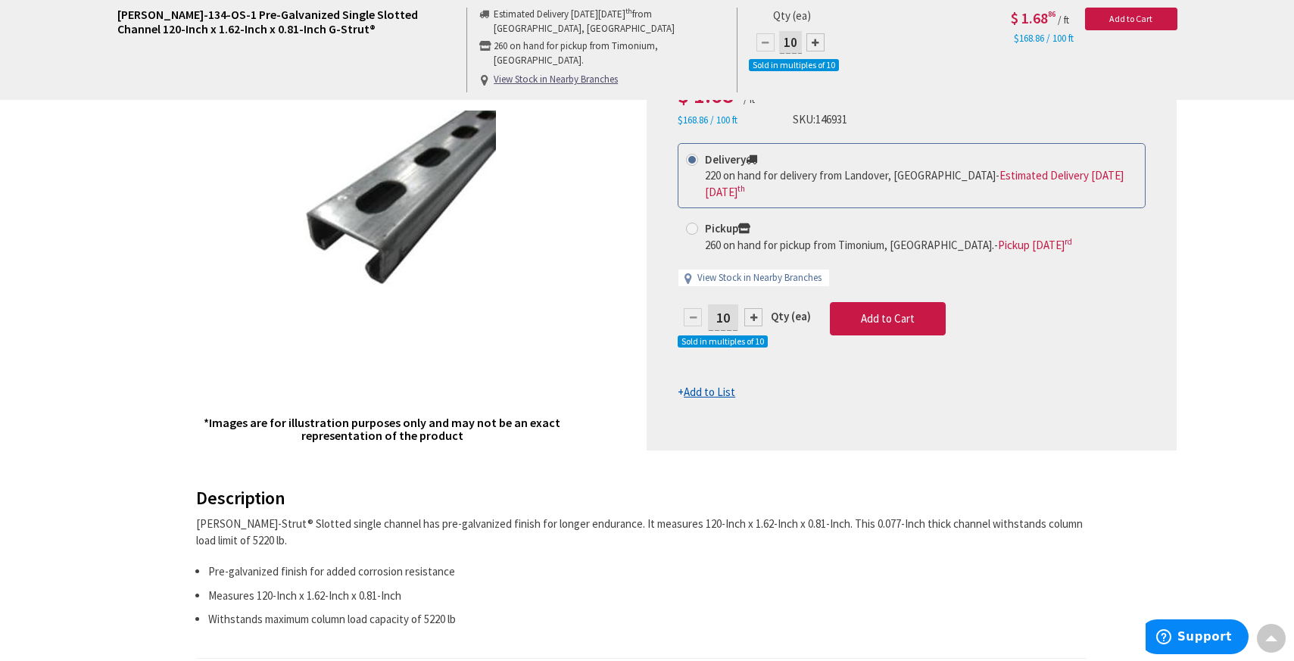
scroll to position [206, 0]
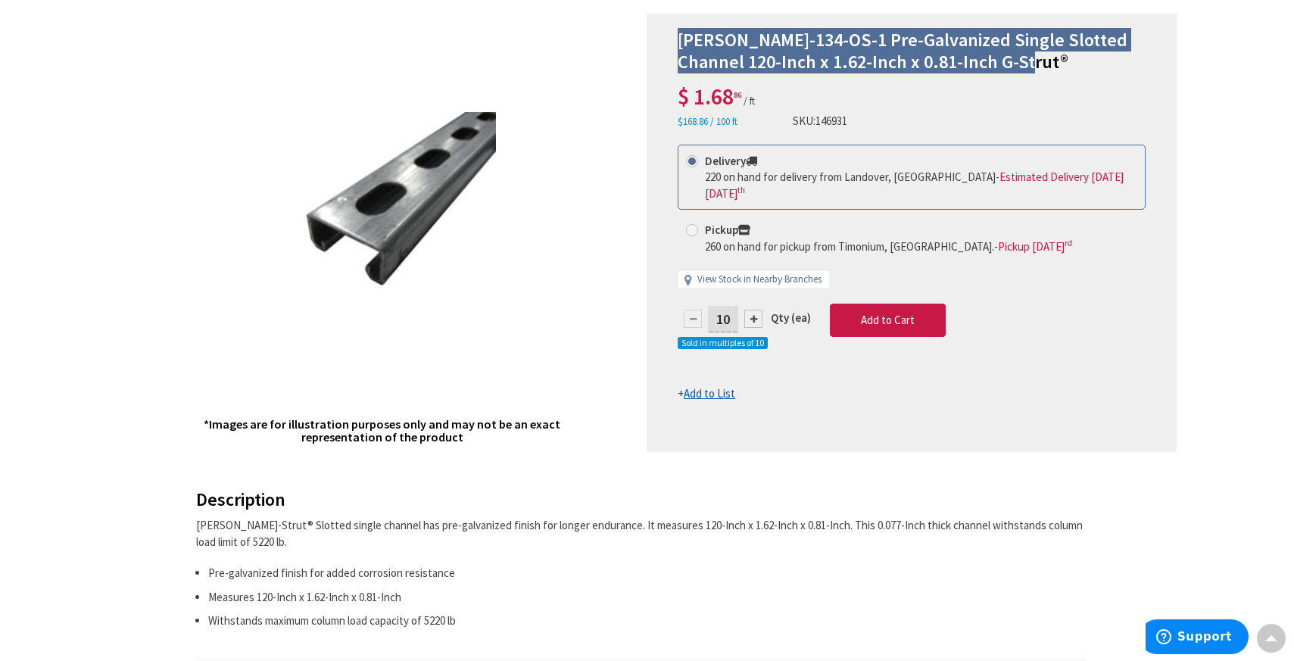
drag, startPoint x: 709, startPoint y: 253, endPoint x: 1026, endPoint y: 8, distance: 400.4
click at [0, 0] on div "[PERSON_NAME]-134-OS-1 Pre-Galvanized Single Slotted Channel 120-Inch x 1.62-In…" at bounding box center [647, 632] width 1294 height 1615
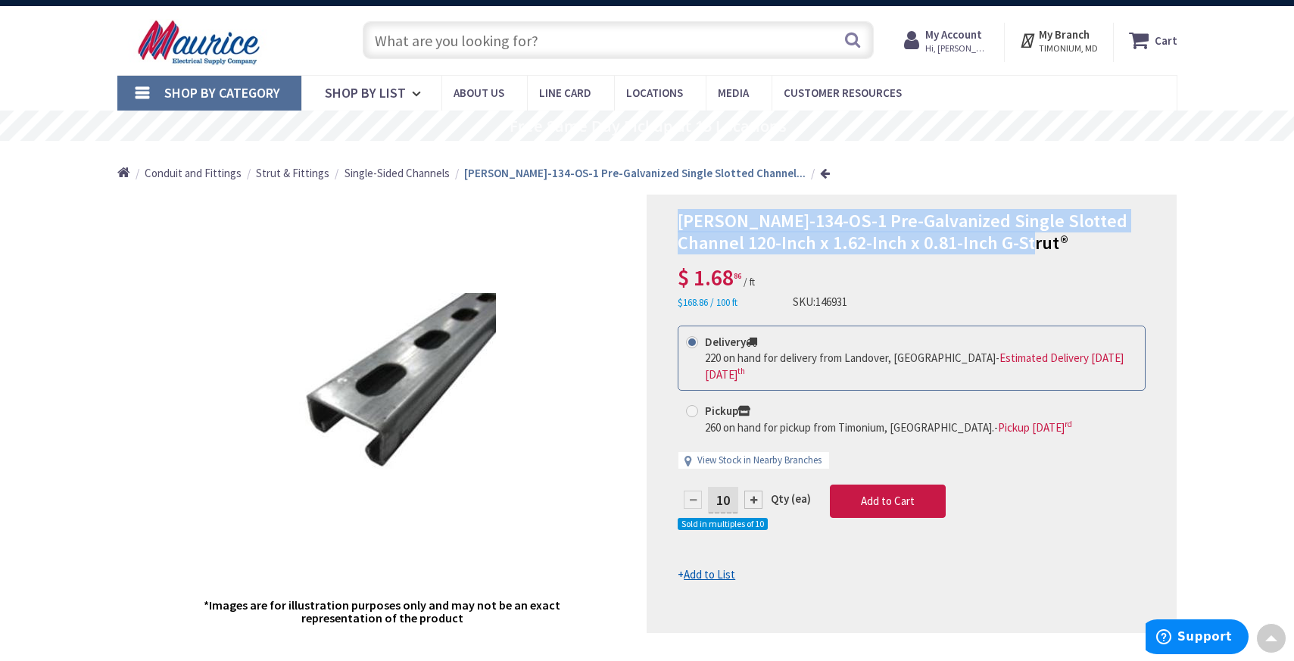
scroll to position [0, 0]
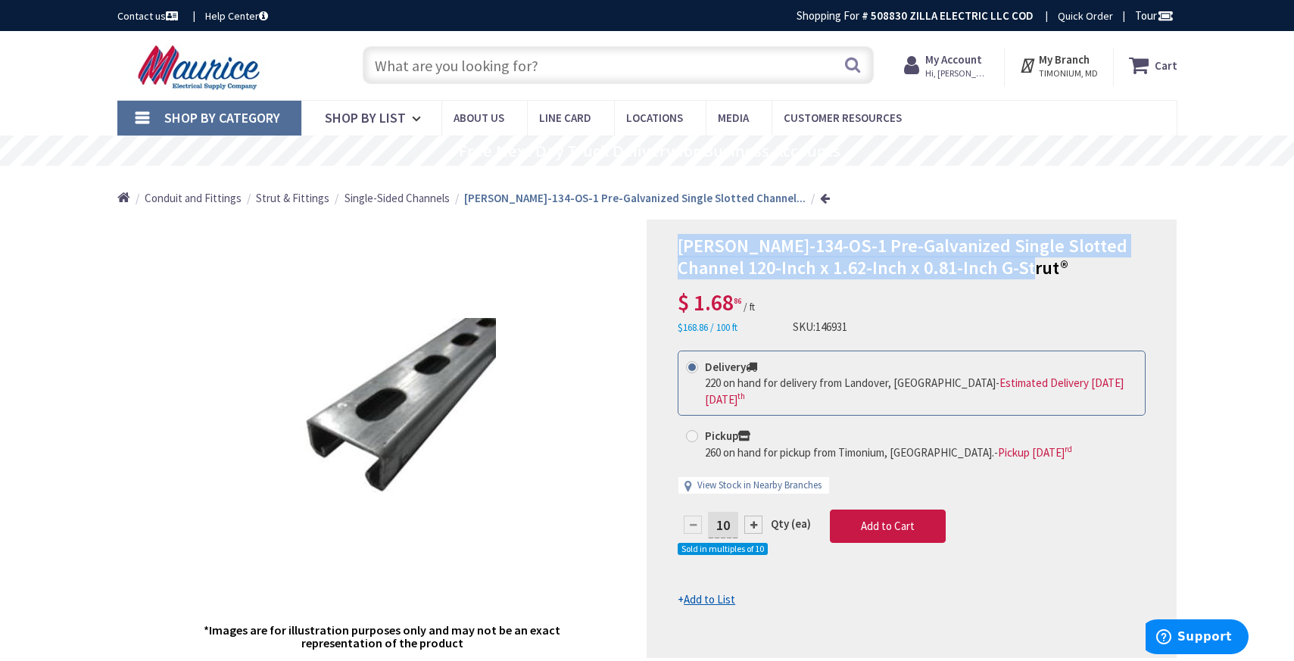
click at [224, 74] on img at bounding box center [200, 67] width 167 height 47
